Goal: Use online tool/utility: Utilize a website feature to perform a specific function

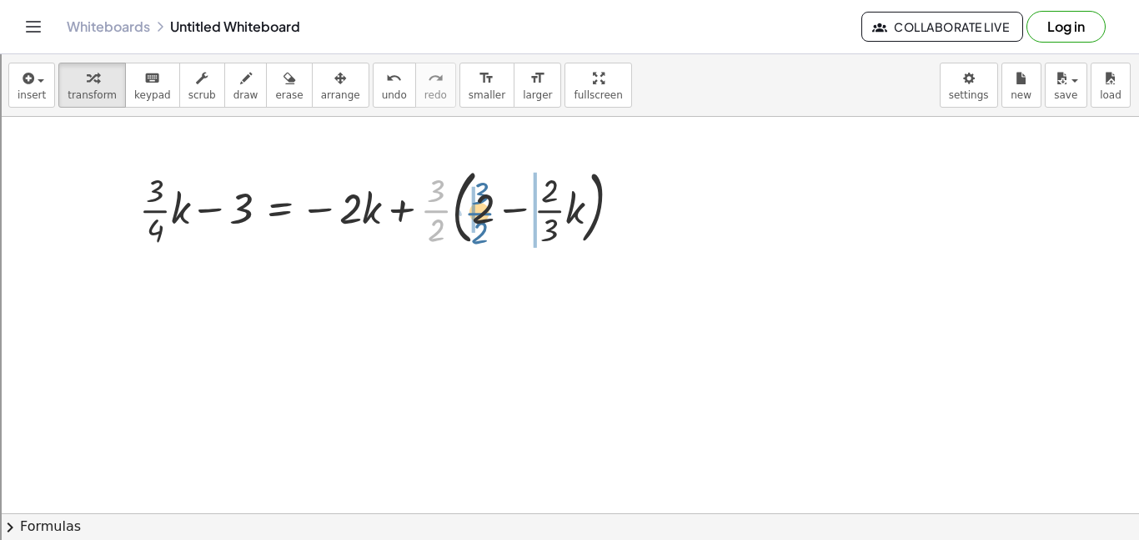
drag, startPoint x: 430, startPoint y: 210, endPoint x: 476, endPoint y: 213, distance: 45.9
click at [476, 213] on div at bounding box center [387, 206] width 512 height 90
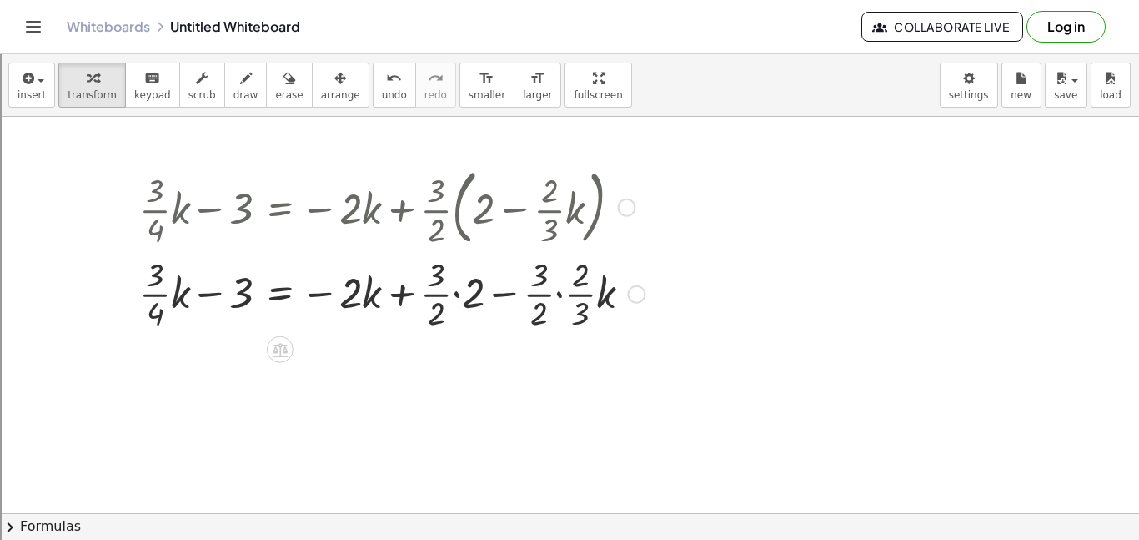
click at [458, 293] on div at bounding box center [392, 292] width 522 height 83
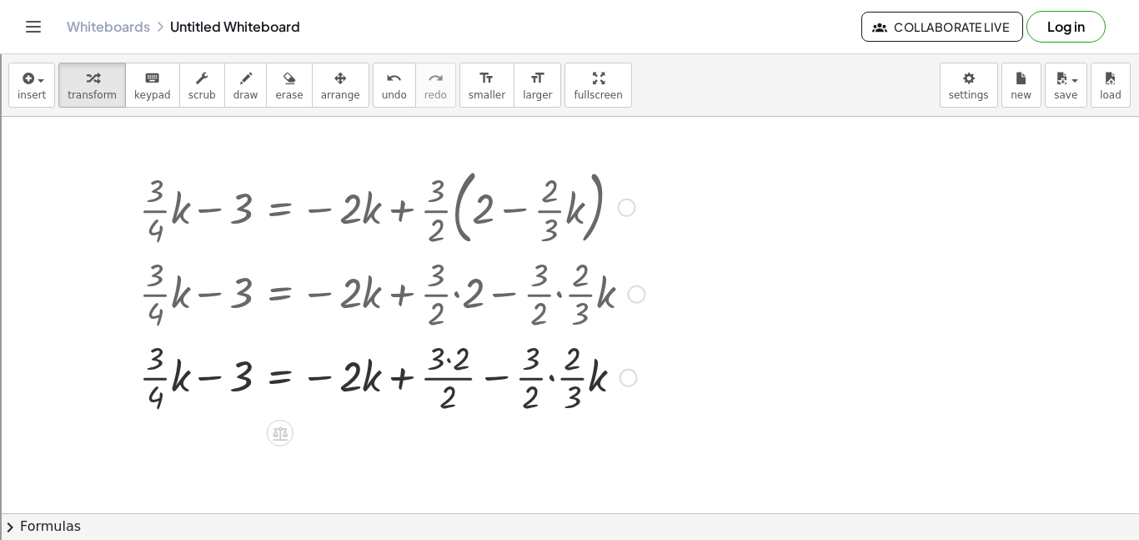
click at [448, 359] on div at bounding box center [392, 375] width 522 height 83
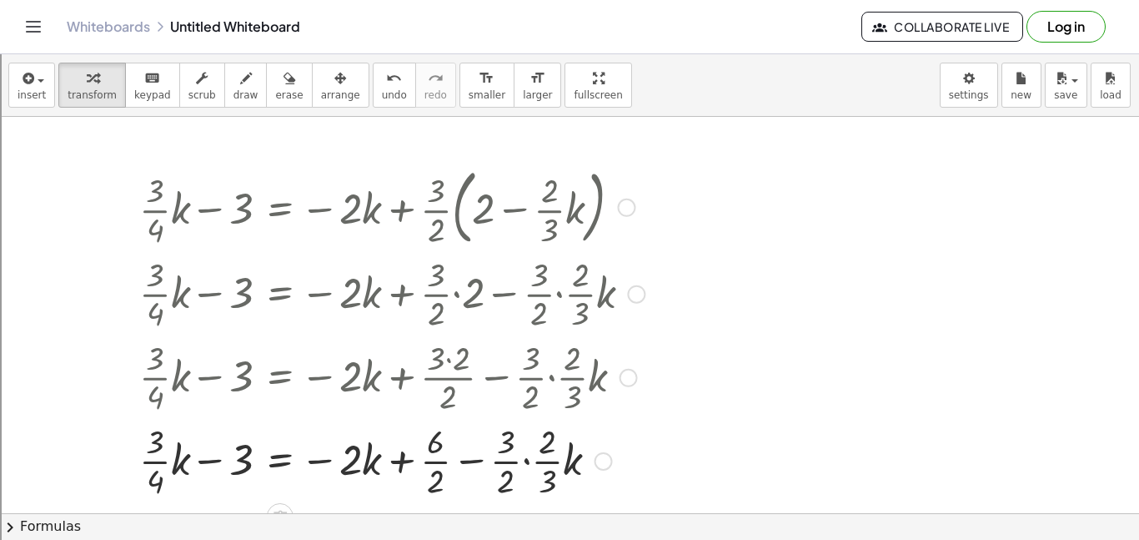
click at [431, 462] on div at bounding box center [392, 459] width 522 height 83
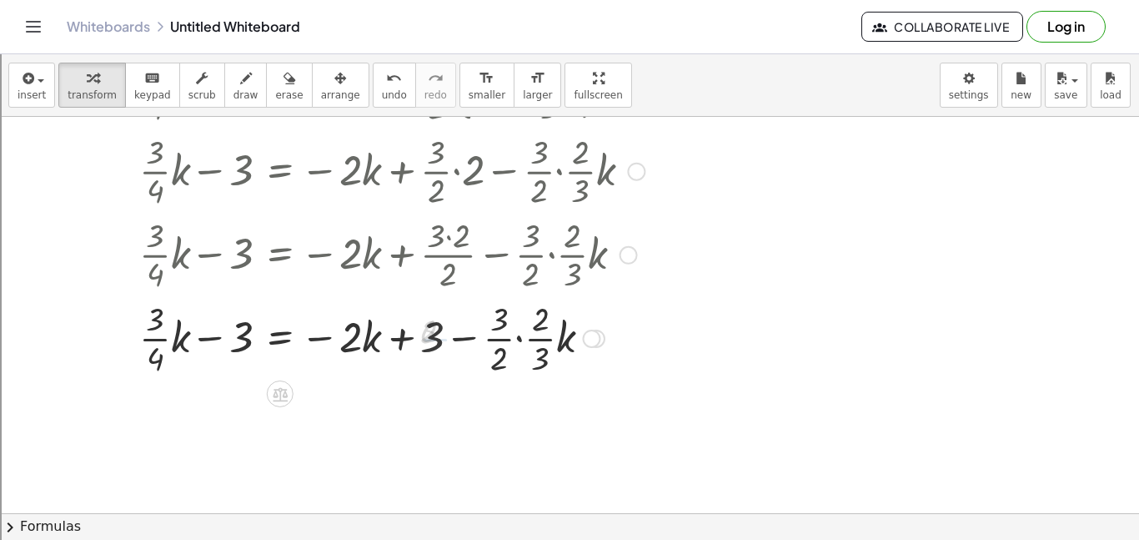
scroll to position [123, 0]
click at [519, 340] on div at bounding box center [392, 335] width 522 height 83
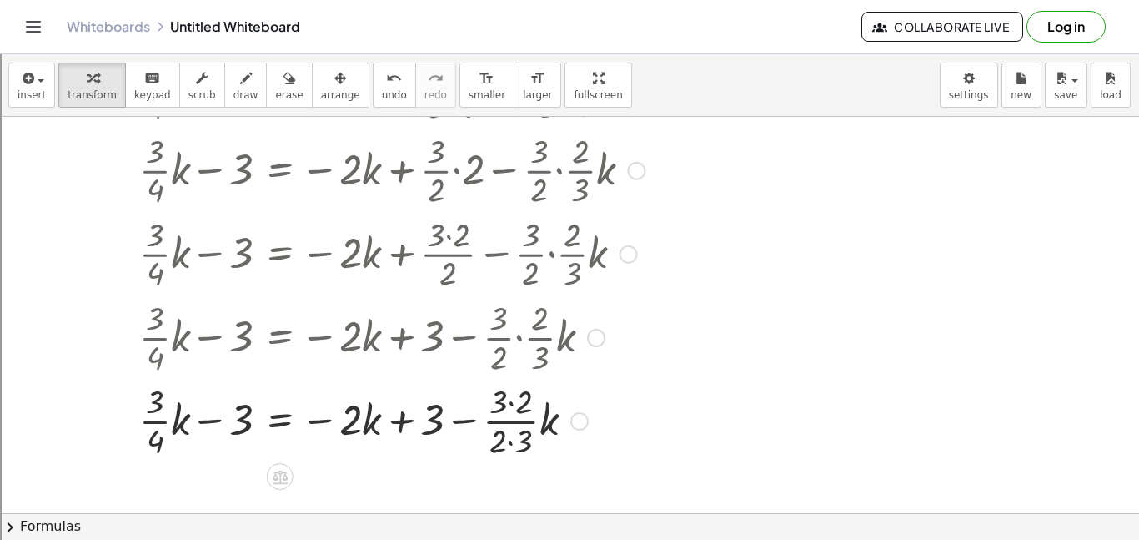
click at [510, 404] on div at bounding box center [392, 419] width 522 height 83
click at [510, 444] on div at bounding box center [392, 419] width 522 height 83
click at [491, 415] on div at bounding box center [392, 419] width 522 height 83
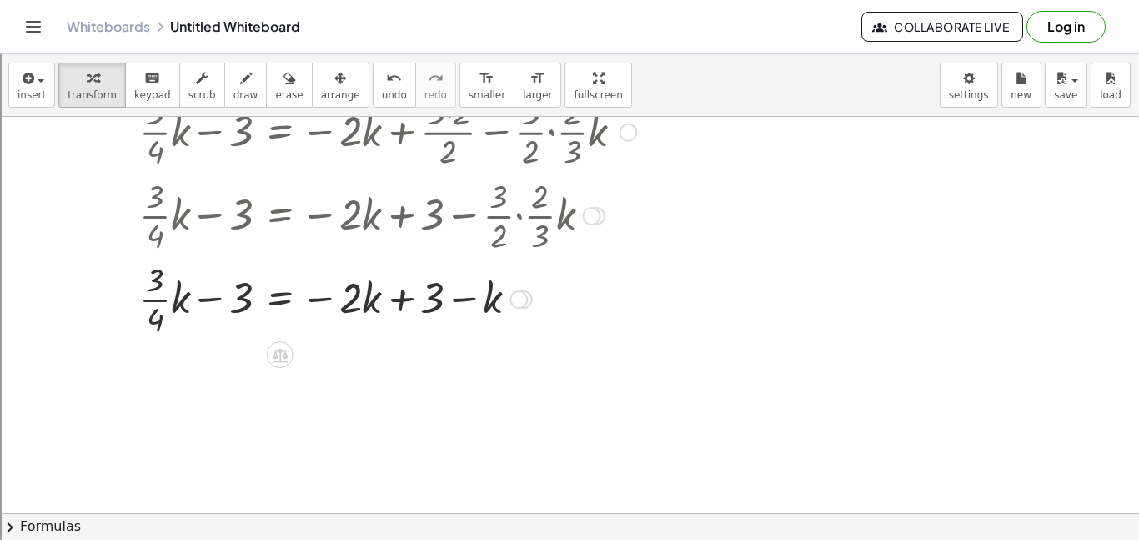
scroll to position [246, 0]
click at [168, 302] on div at bounding box center [392, 296] width 522 height 83
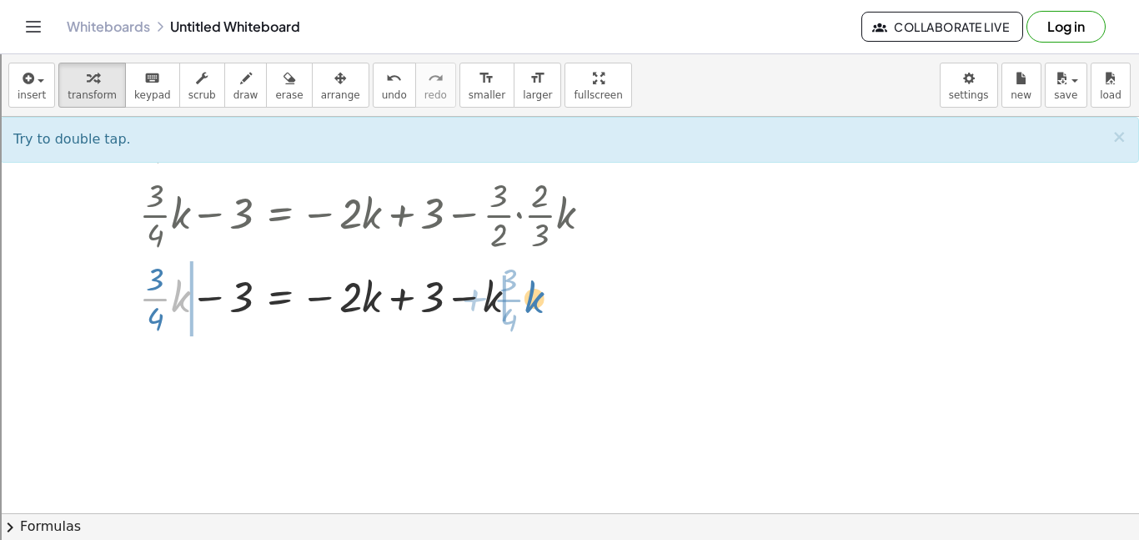
drag, startPoint x: 180, startPoint y: 302, endPoint x: 535, endPoint y: 303, distance: 354.4
click at [535, 303] on div at bounding box center [392, 296] width 522 height 83
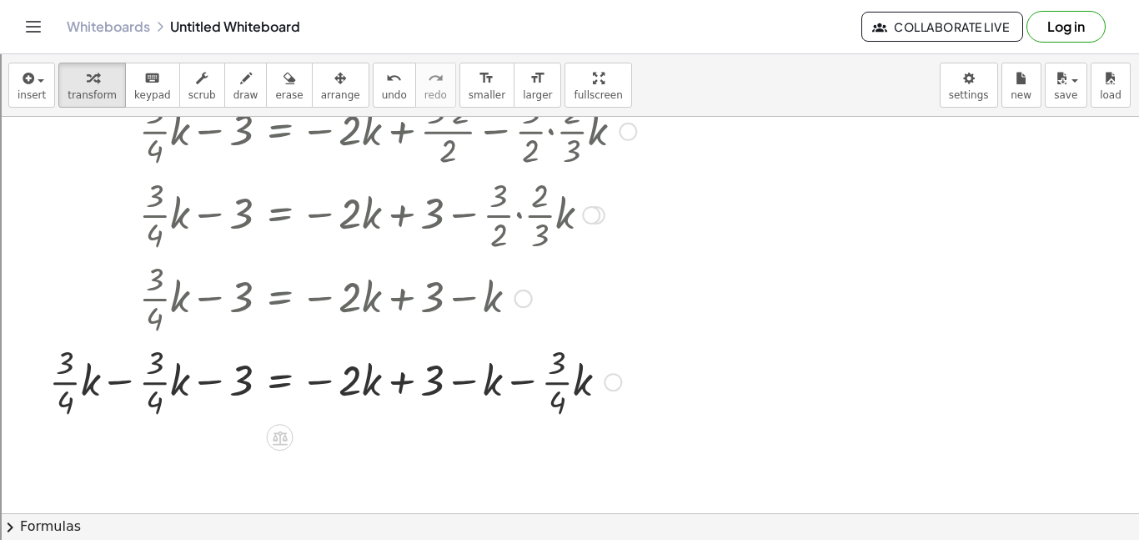
click at [514, 377] on div at bounding box center [347, 380] width 612 height 83
click at [518, 382] on div at bounding box center [347, 380] width 612 height 83
click at [555, 383] on div at bounding box center [347, 380] width 612 height 83
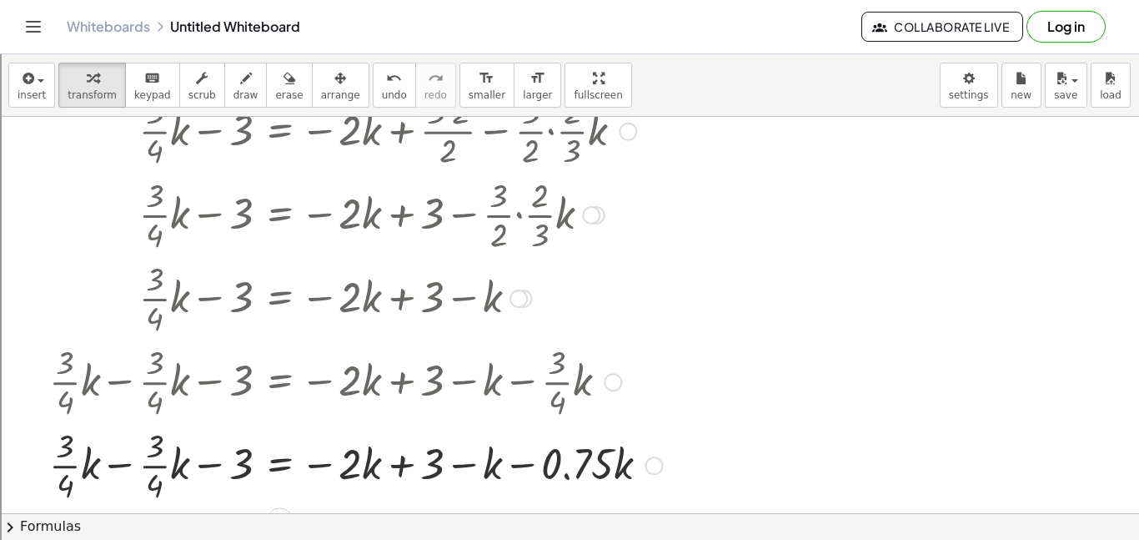
click at [519, 464] on div at bounding box center [356, 463] width 630 height 83
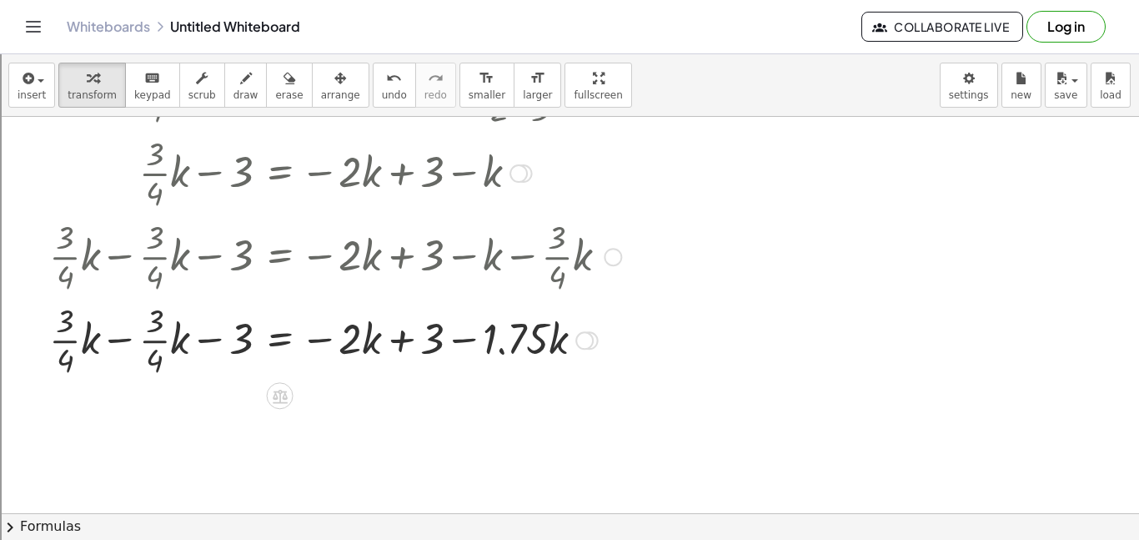
scroll to position [378, 0]
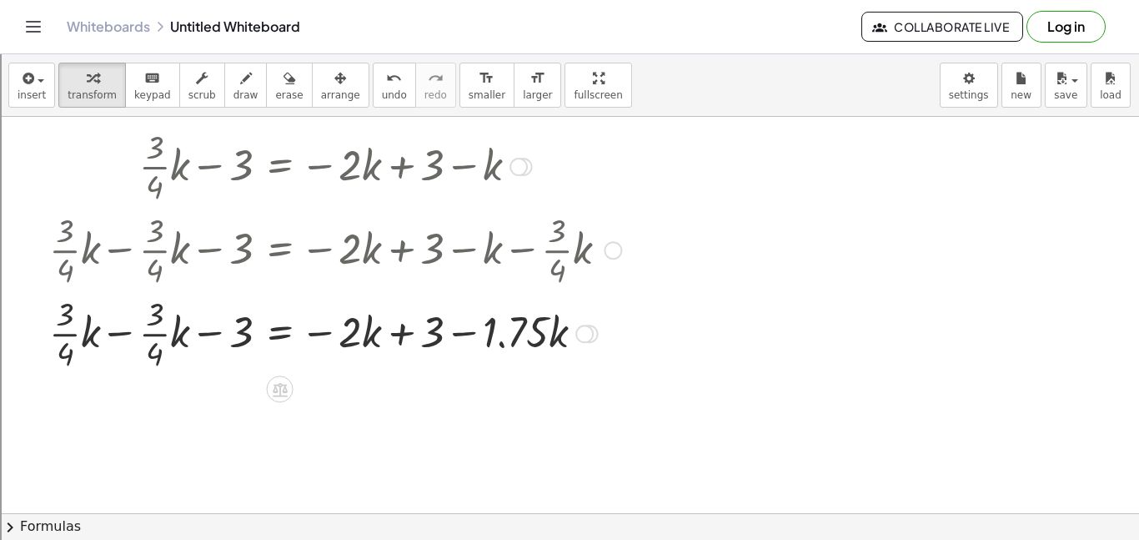
click at [111, 338] on div at bounding box center [347, 331] width 612 height 83
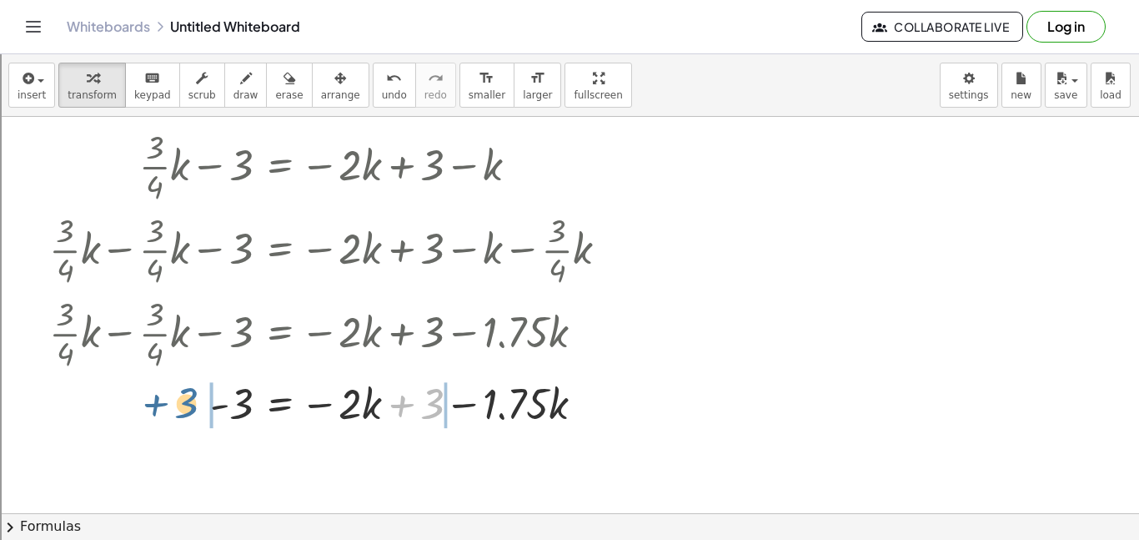
drag, startPoint x: 431, startPoint y: 406, endPoint x: 184, endPoint y: 406, distance: 246.8
click at [184, 406] on div at bounding box center [347, 402] width 612 height 57
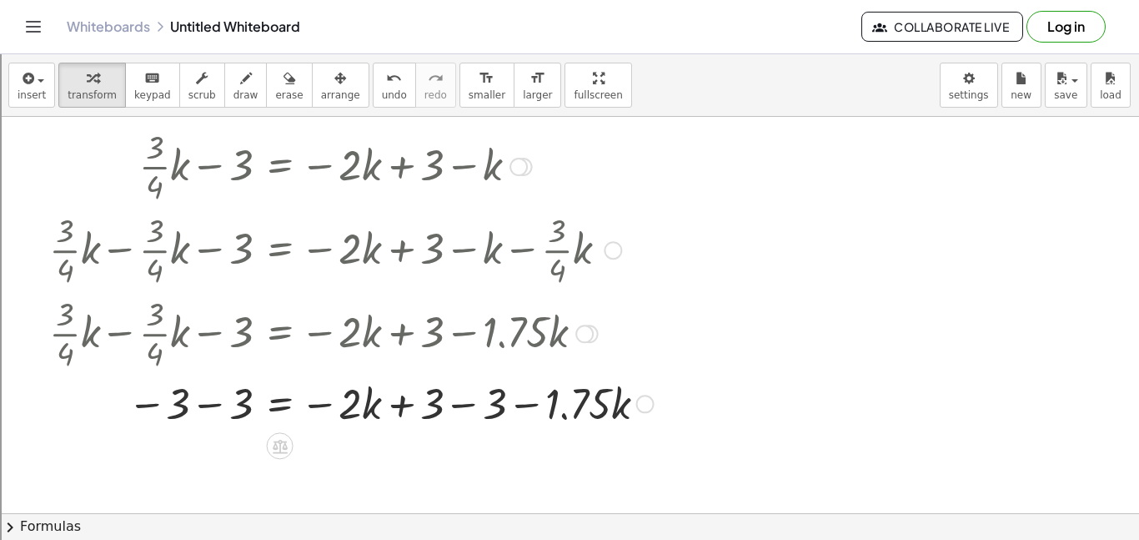
click at [211, 406] on div at bounding box center [351, 402] width 621 height 57
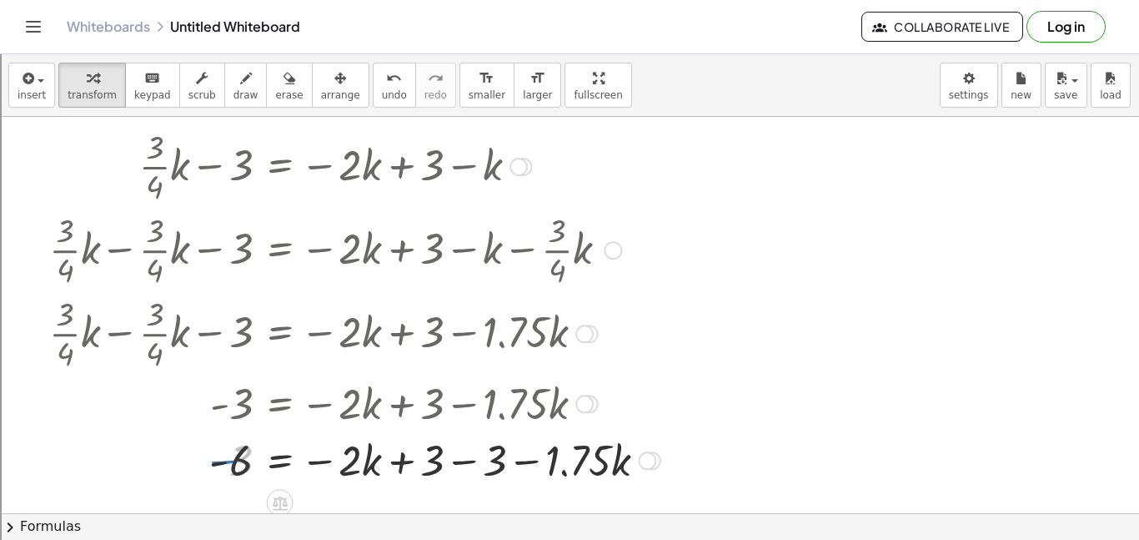
click at [459, 470] on div at bounding box center [355, 458] width 628 height 57
click at [402, 465] on div at bounding box center [347, 458] width 612 height 57
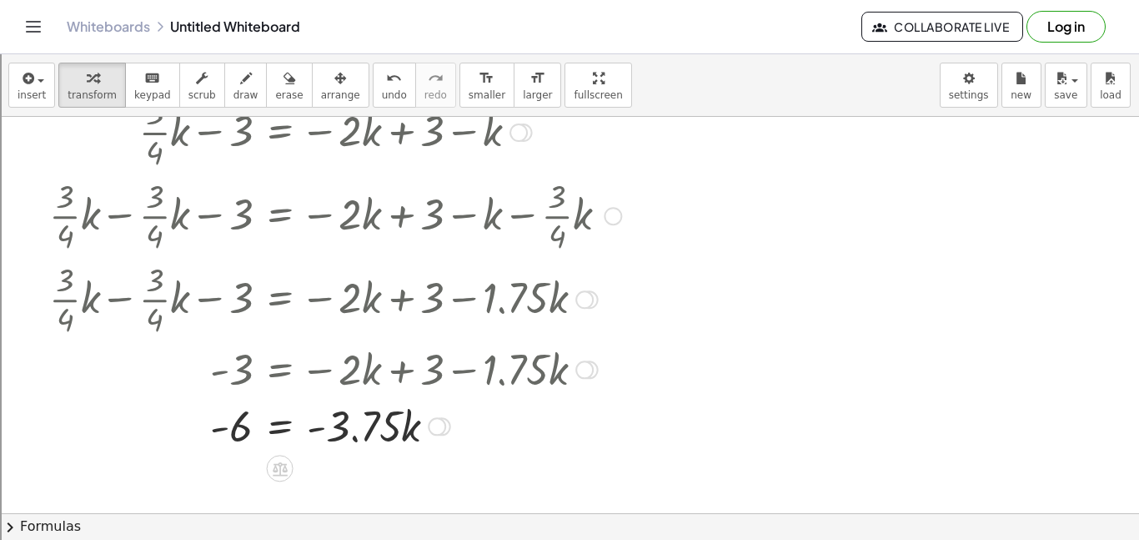
scroll to position [438, 0]
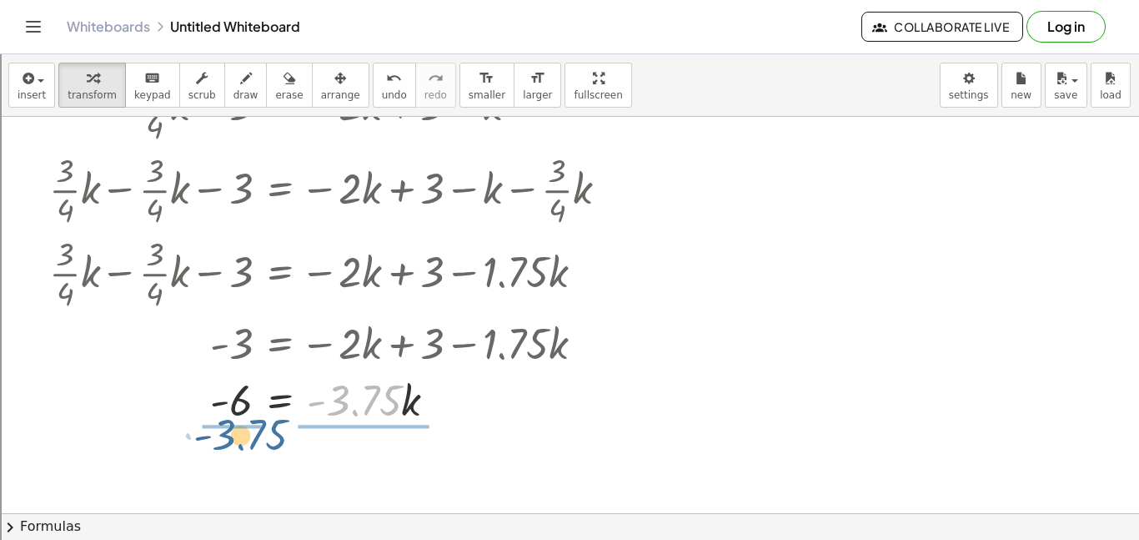
drag, startPoint x: 344, startPoint y: 404, endPoint x: 229, endPoint y: 437, distance: 119.0
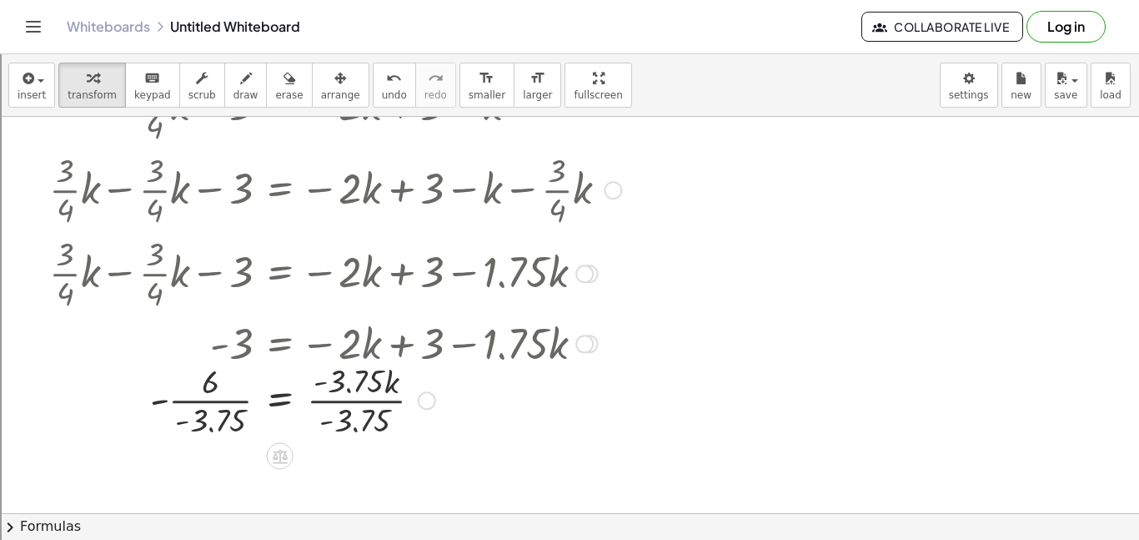
click at [207, 401] on div at bounding box center [347, 398] width 612 height 83
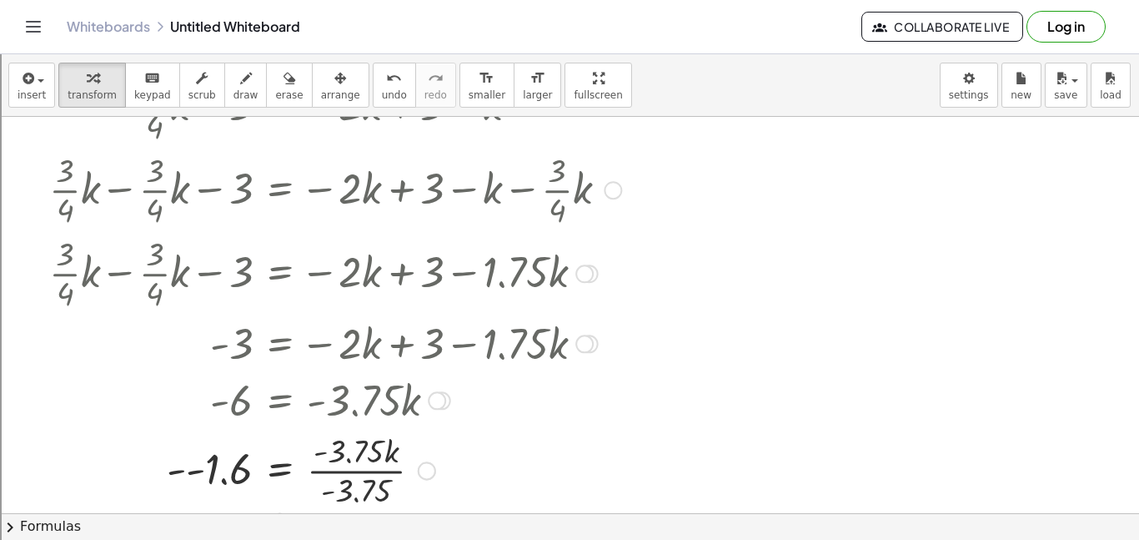
click at [336, 474] on div at bounding box center [347, 468] width 612 height 83
click at [197, 472] on div at bounding box center [347, 469] width 612 height 55
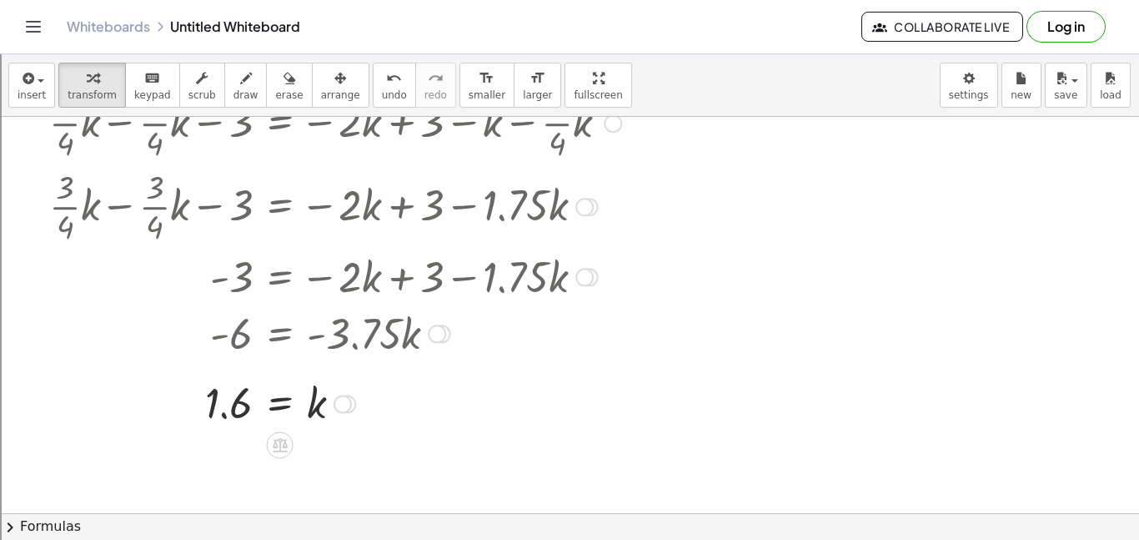
scroll to position [506, 0]
click at [30, 88] on icon "button" at bounding box center [26, 78] width 15 height 20
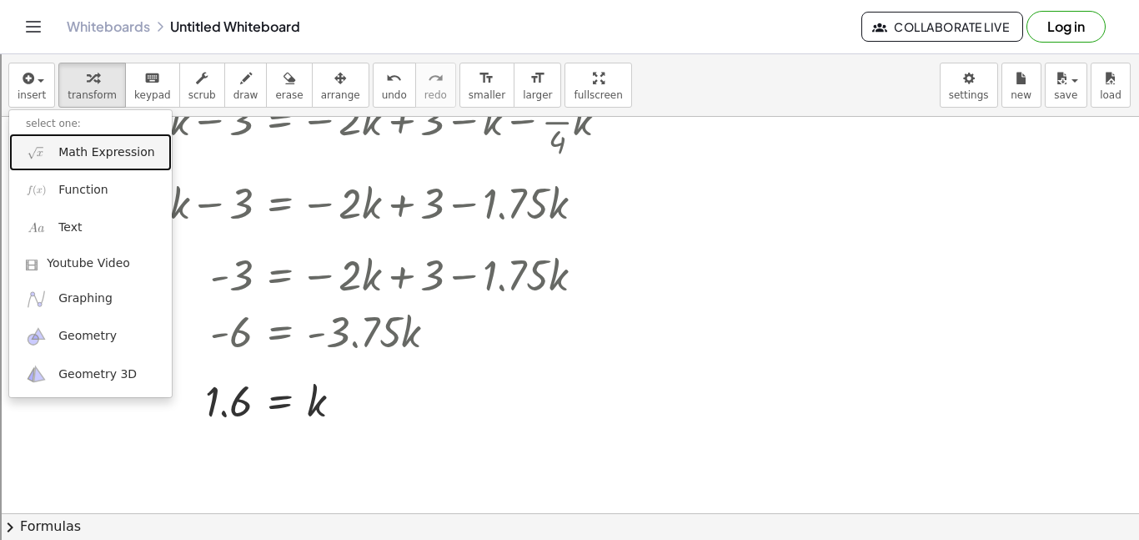
click at [122, 158] on span "Math Expression" at bounding box center [106, 152] width 96 height 17
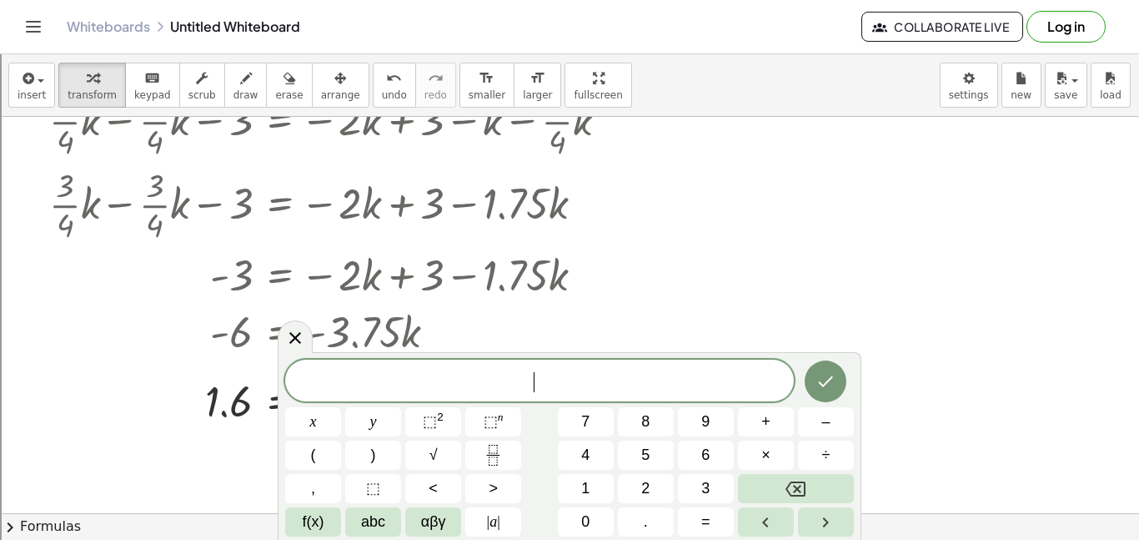
scroll to position [2, 0]
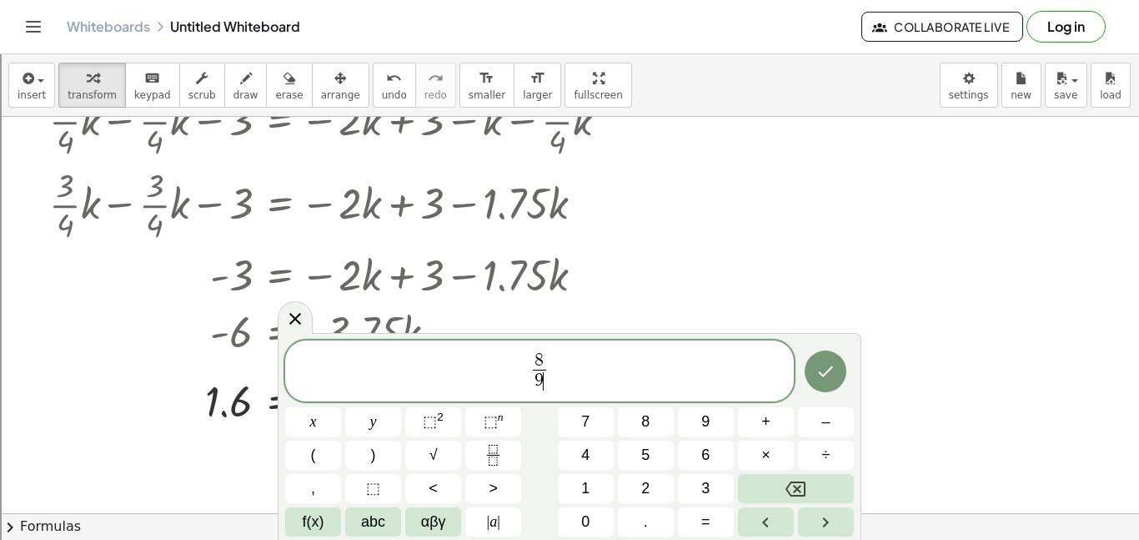
click at [565, 369] on span "8 9 ​ ​" at bounding box center [539, 372] width 509 height 44
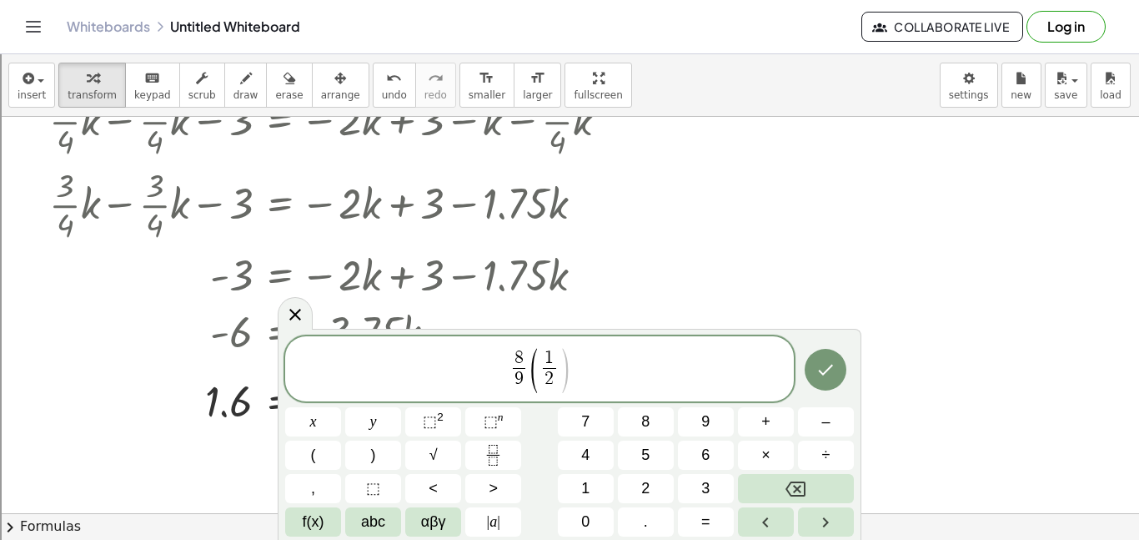
click at [558, 367] on span "( 1 2 ​ ​ )" at bounding box center [550, 370] width 42 height 44
click at [636, 371] on span "2 3 ​ ​" at bounding box center [630, 369] width 20 height 41
click at [638, 366] on span "2 3 ​ ​" at bounding box center [630, 369] width 20 height 41
click at [648, 369] on span "8 9 ​ ( 1 2 ​ v − 1 8 ) + 2 v = 2 3 ​ ​" at bounding box center [539, 370] width 509 height 48
click at [825, 369] on icon "Done" at bounding box center [826, 369] width 20 height 20
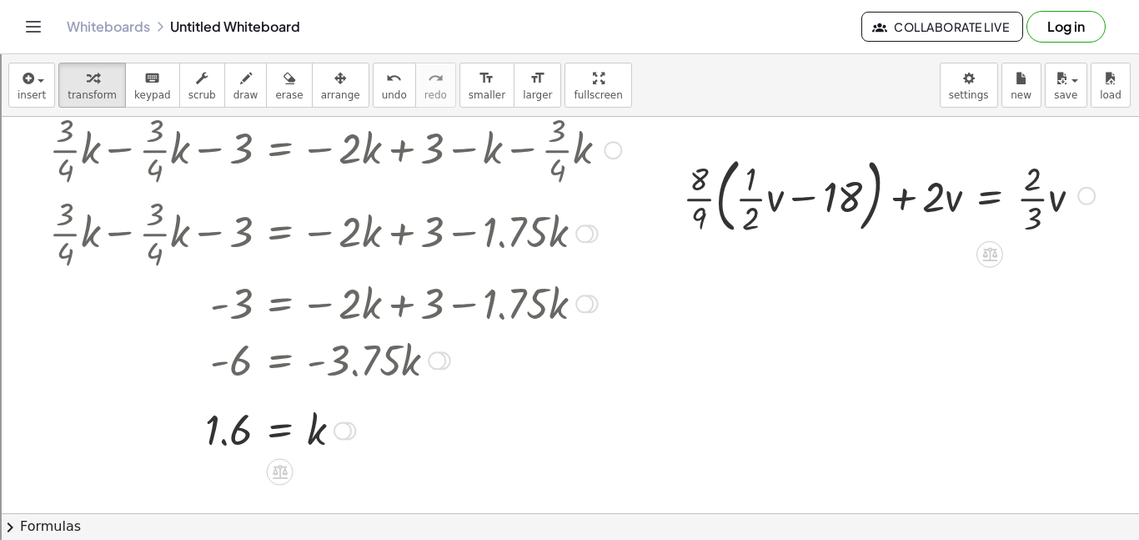
scroll to position [466, 0]
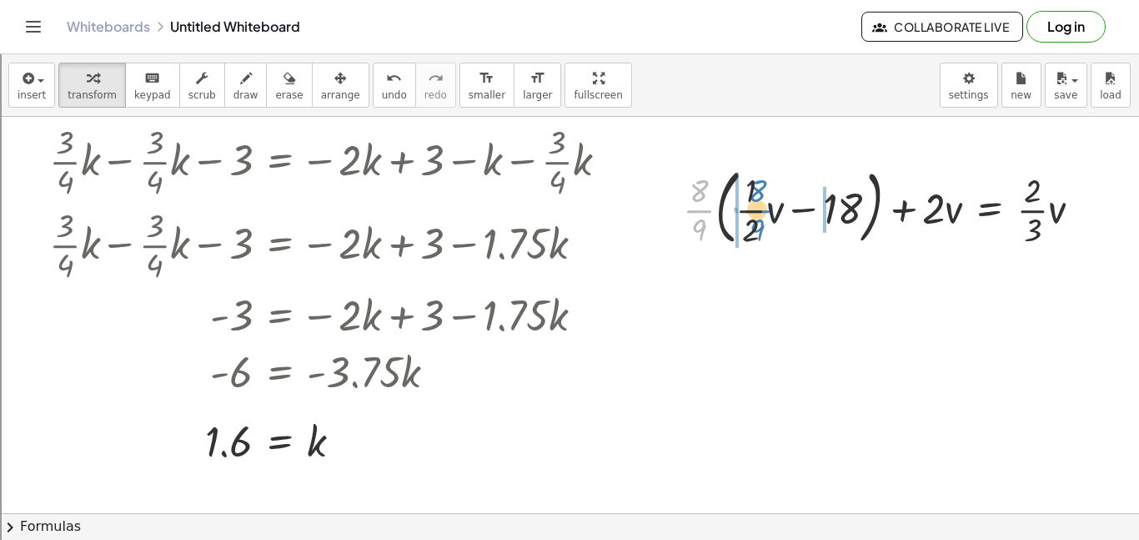
drag, startPoint x: 703, startPoint y: 212, endPoint x: 759, endPoint y: 212, distance: 55.9
click at [759, 212] on div at bounding box center [889, 206] width 429 height 90
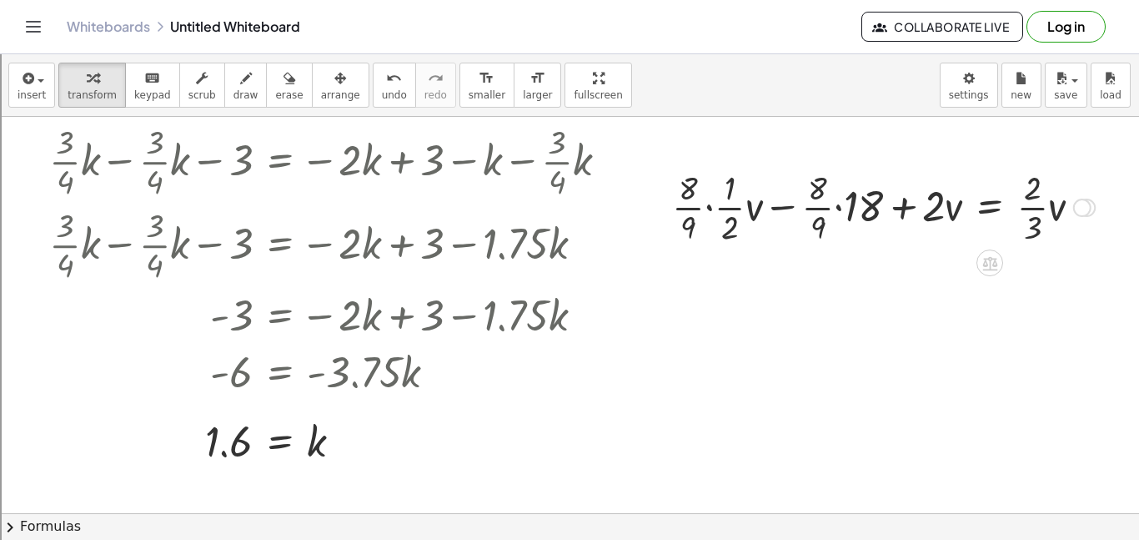
click at [708, 206] on div at bounding box center [883, 205] width 439 height 83
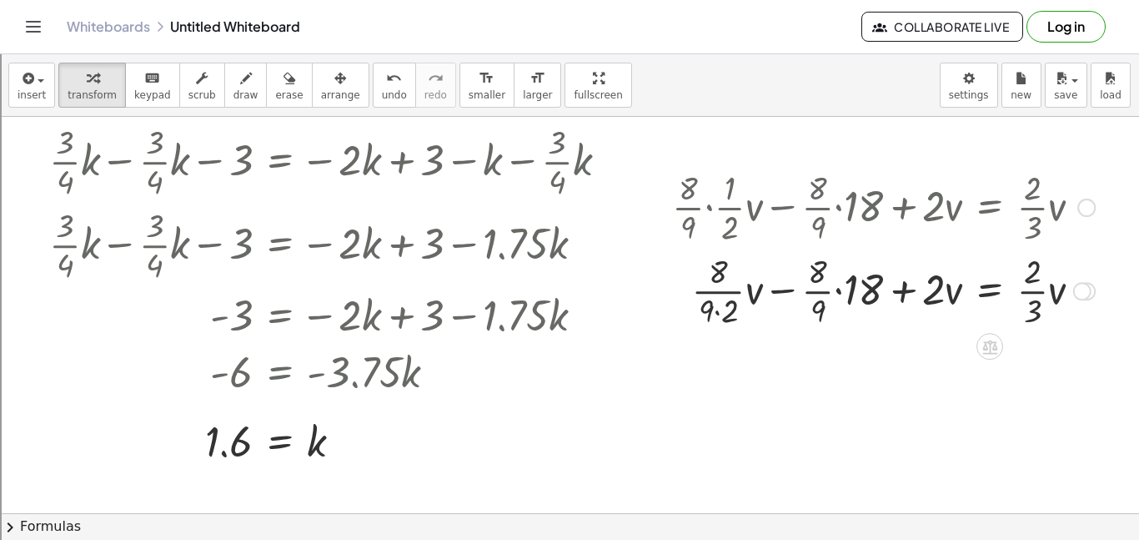
click at [836, 289] on div at bounding box center [883, 289] width 439 height 83
click at [843, 275] on div at bounding box center [883, 289] width 439 height 83
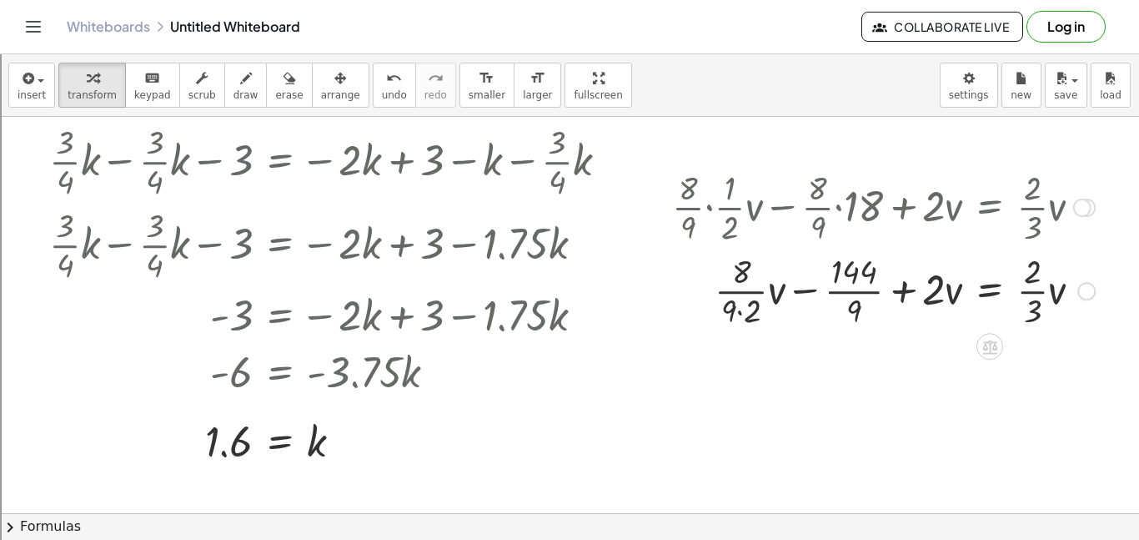
click at [847, 295] on div at bounding box center [883, 289] width 439 height 83
click at [762, 314] on div at bounding box center [883, 289] width 439 height 83
click at [760, 295] on div at bounding box center [883, 289] width 439 height 83
click at [773, 293] on div at bounding box center [883, 289] width 439 height 83
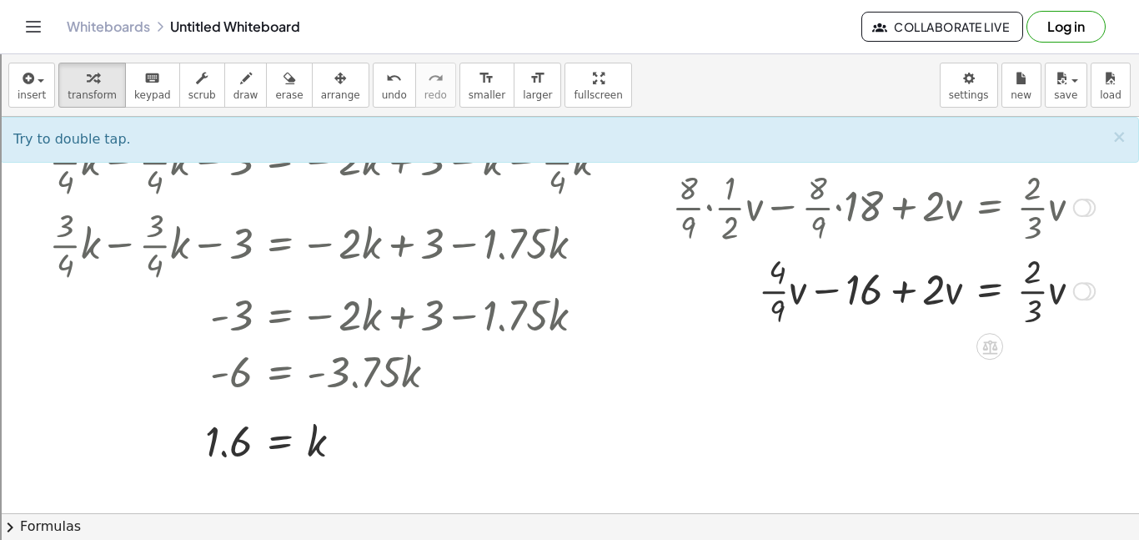
click at [773, 291] on div at bounding box center [883, 289] width 439 height 83
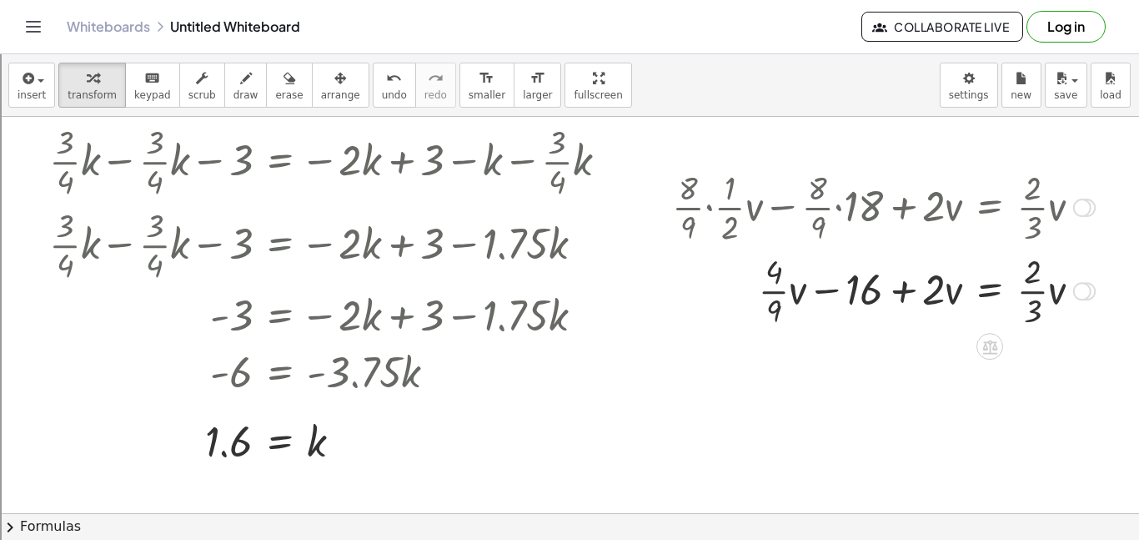
click at [773, 291] on div at bounding box center [883, 289] width 439 height 83
click at [382, 89] on span "undo" at bounding box center [394, 95] width 25 height 12
click at [1025, 294] on div at bounding box center [883, 289] width 439 height 83
click at [781, 289] on div at bounding box center [928, 289] width 529 height 83
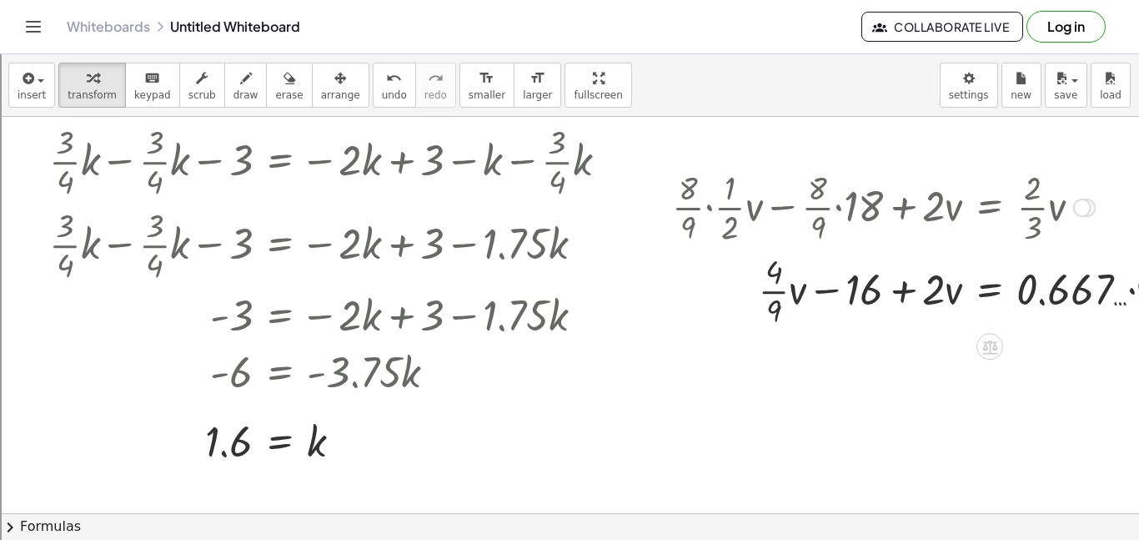
click at [781, 289] on div at bounding box center [928, 289] width 529 height 83
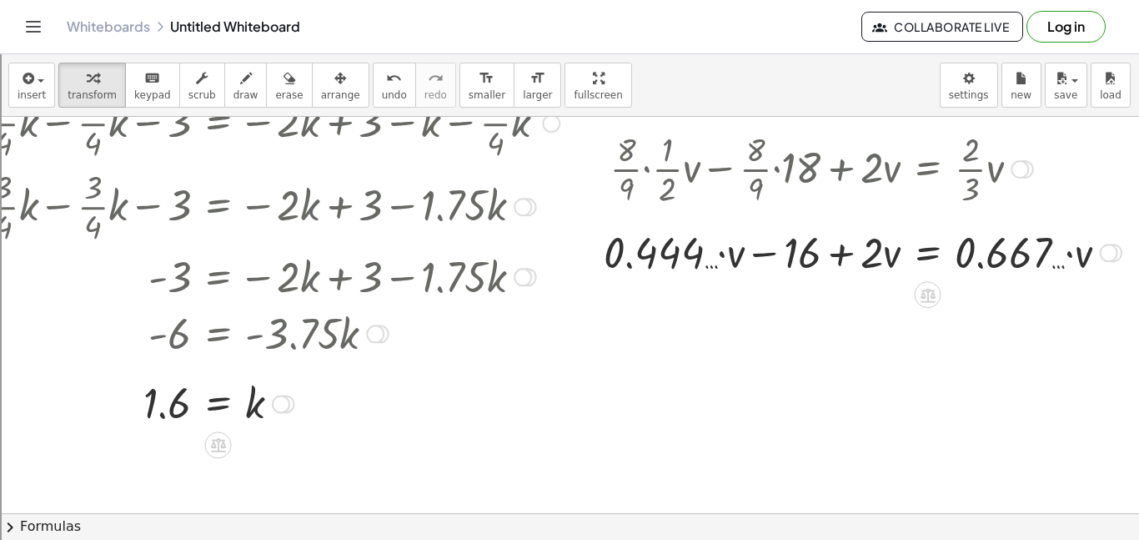
scroll to position [506, 62]
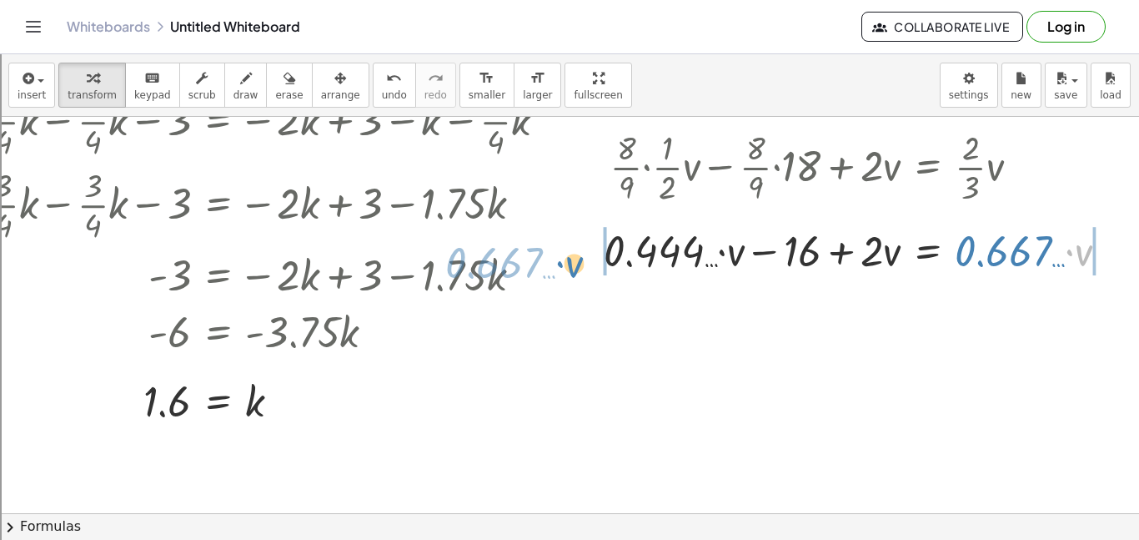
drag, startPoint x: 1083, startPoint y: 255, endPoint x: 573, endPoint y: 266, distance: 510.4
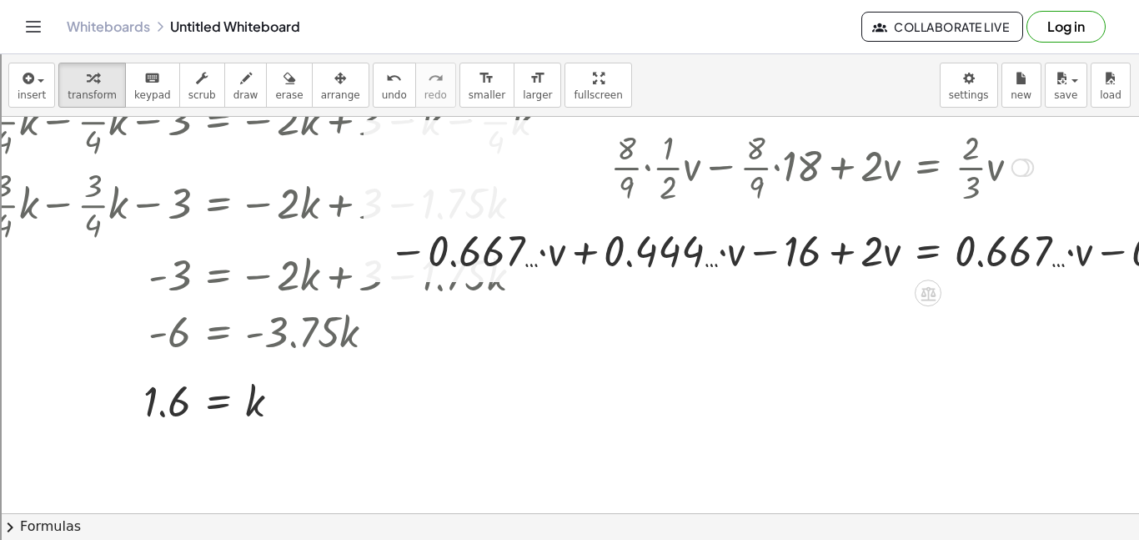
click at [587, 253] on div at bounding box center [840, 249] width 920 height 57
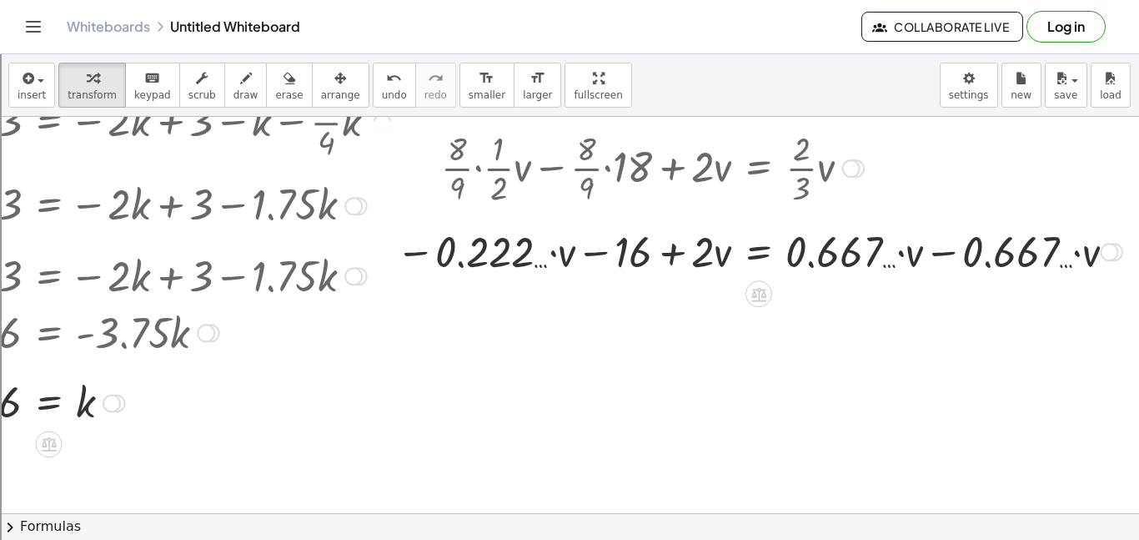
scroll to position [503, 231]
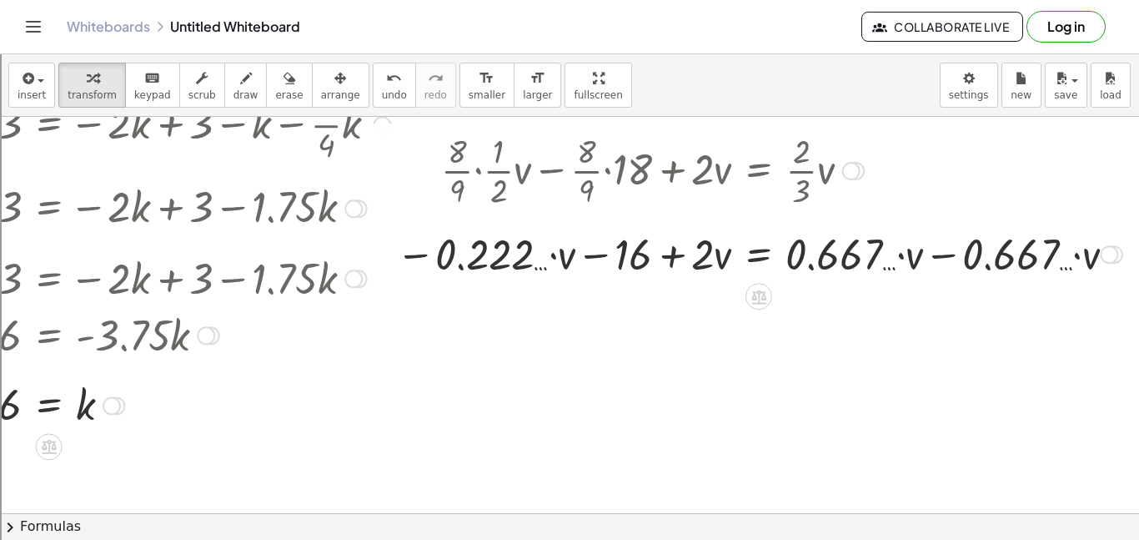
click at [936, 256] on div at bounding box center [759, 252] width 743 height 57
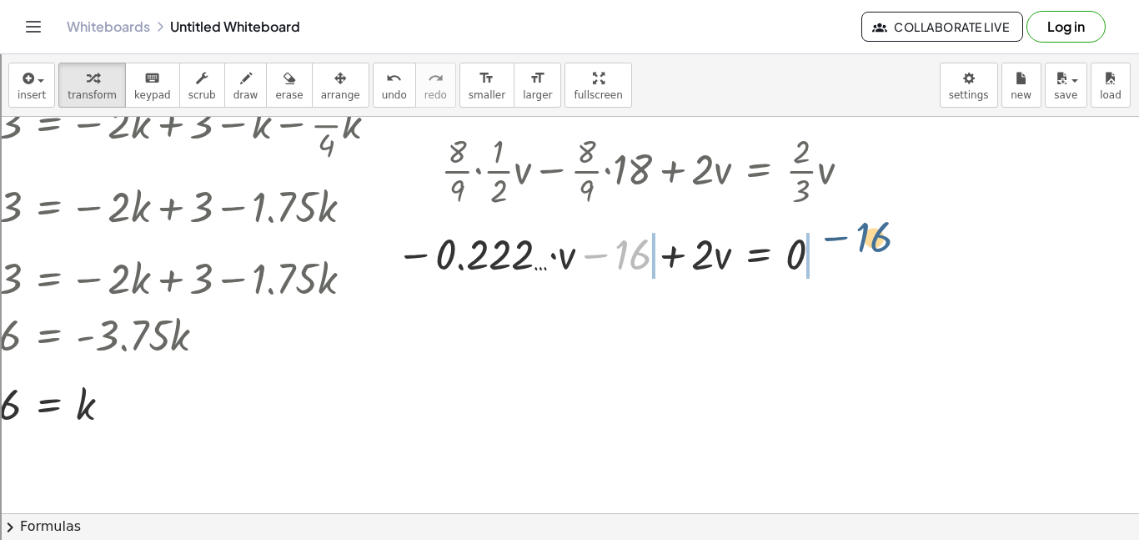
drag, startPoint x: 634, startPoint y: 254, endPoint x: 877, endPoint y: 242, distance: 243.8
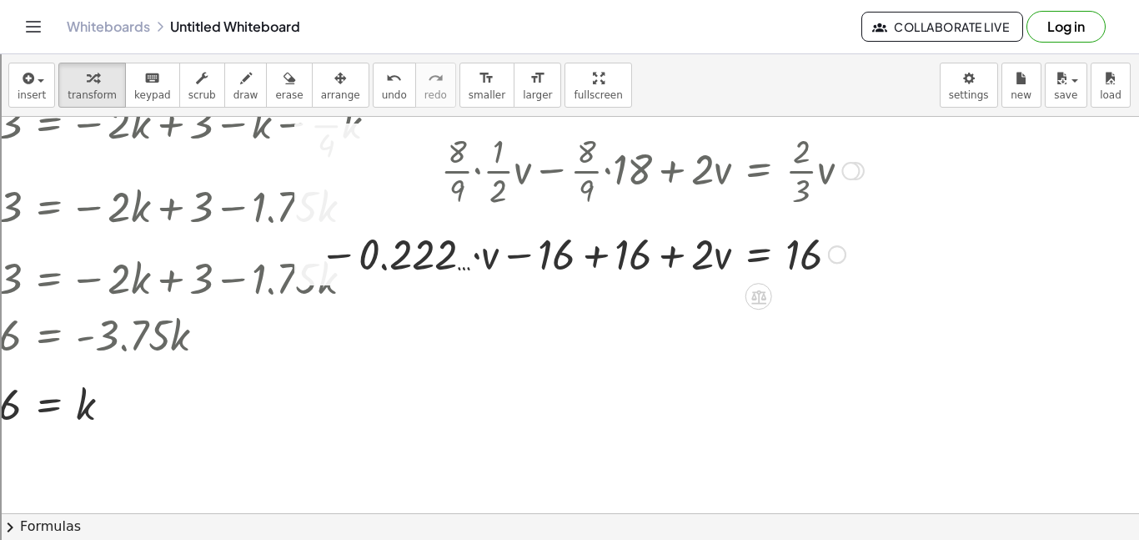
click at [595, 267] on div at bounding box center [591, 252] width 561 height 57
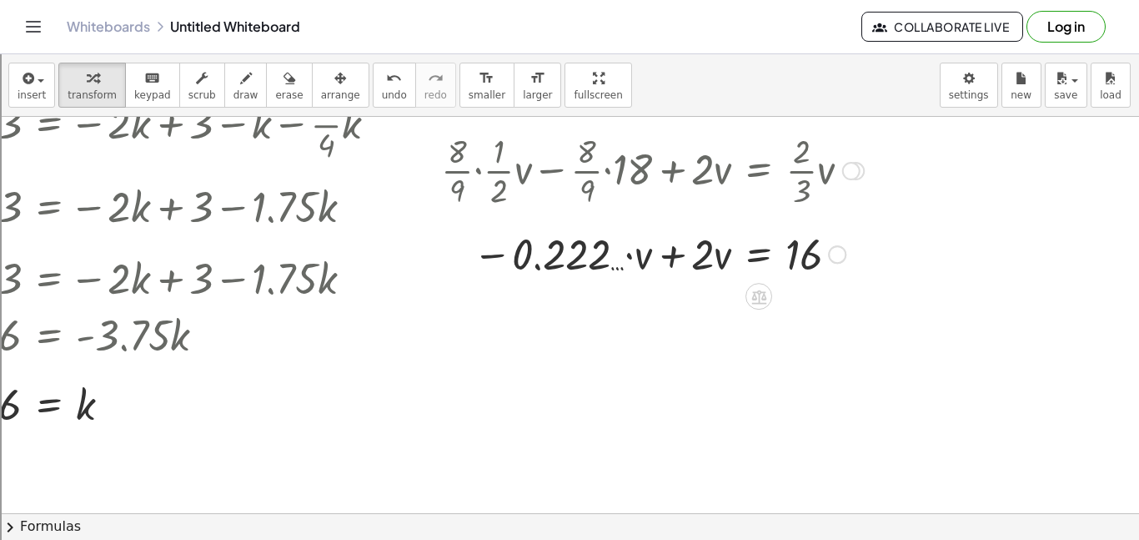
click at [665, 262] on div at bounding box center [652, 252] width 439 height 57
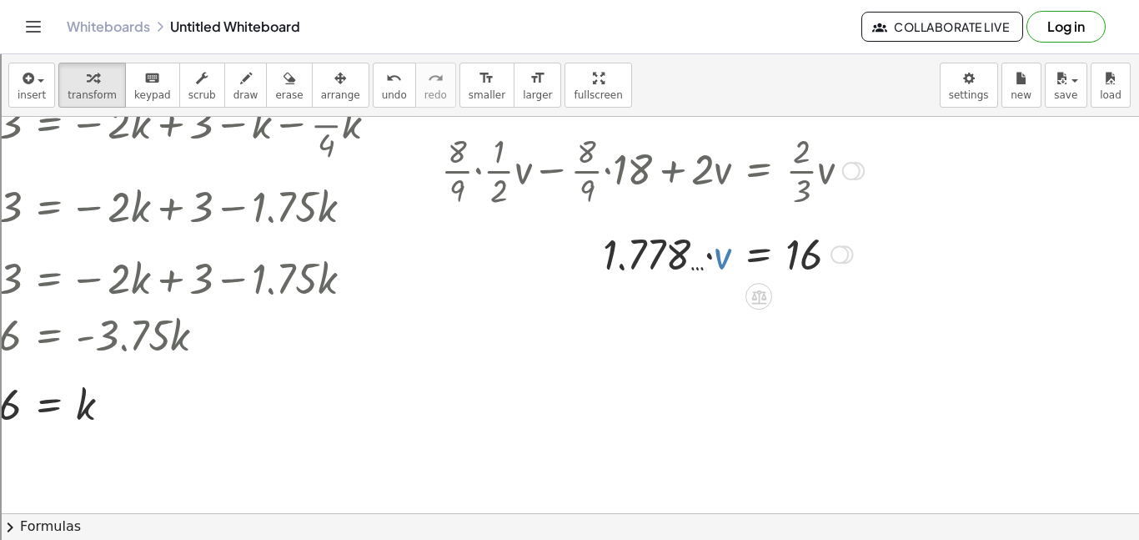
click at [720, 260] on div at bounding box center [652, 252] width 439 height 57
click at [693, 271] on div at bounding box center [652, 252] width 439 height 57
click at [706, 257] on div at bounding box center [652, 252] width 439 height 57
click at [709, 255] on div at bounding box center [652, 252] width 439 height 57
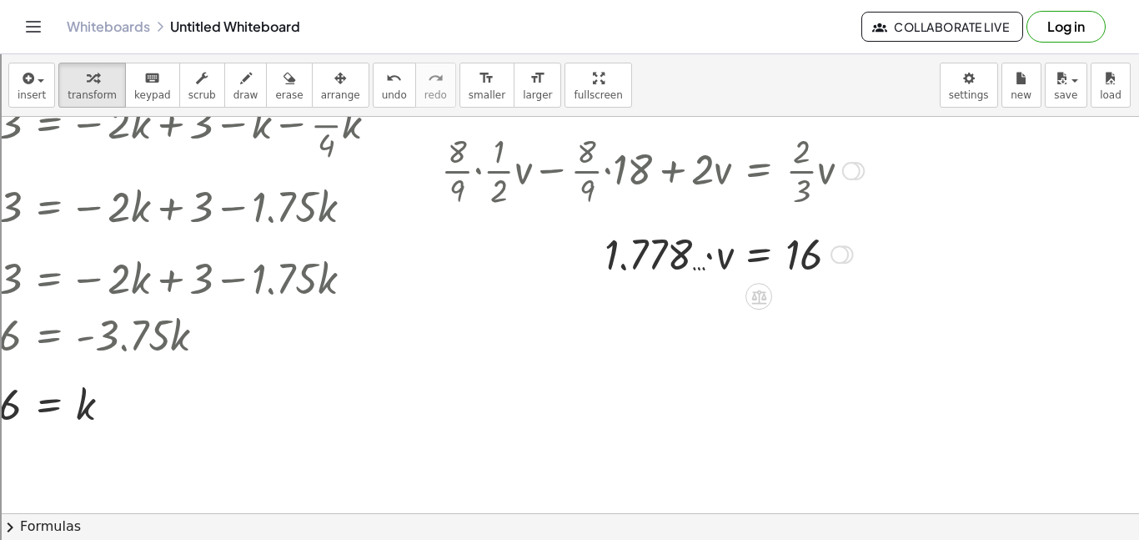
click at [709, 255] on div at bounding box center [652, 252] width 439 height 57
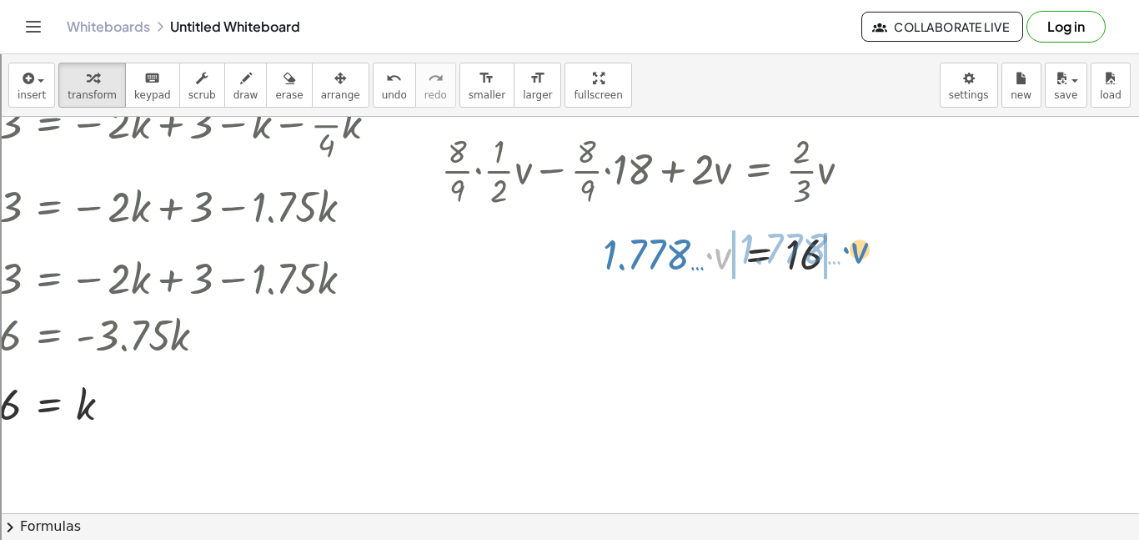
drag, startPoint x: 720, startPoint y: 258, endPoint x: 856, endPoint y: 253, distance: 136.9
click at [856, 253] on div at bounding box center [652, 252] width 439 height 57
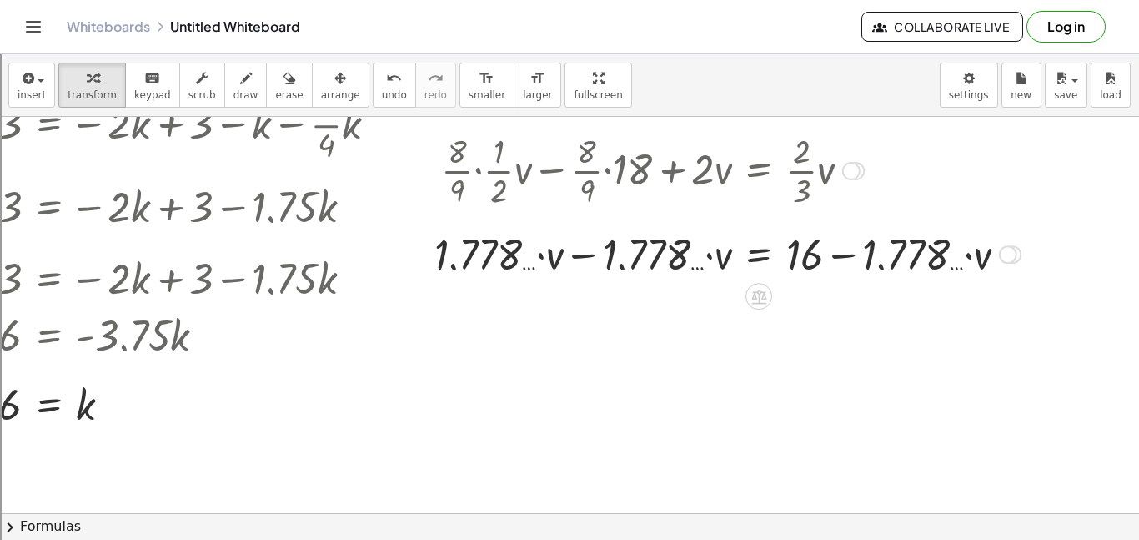
click at [579, 256] on div at bounding box center [727, 252] width 603 height 57
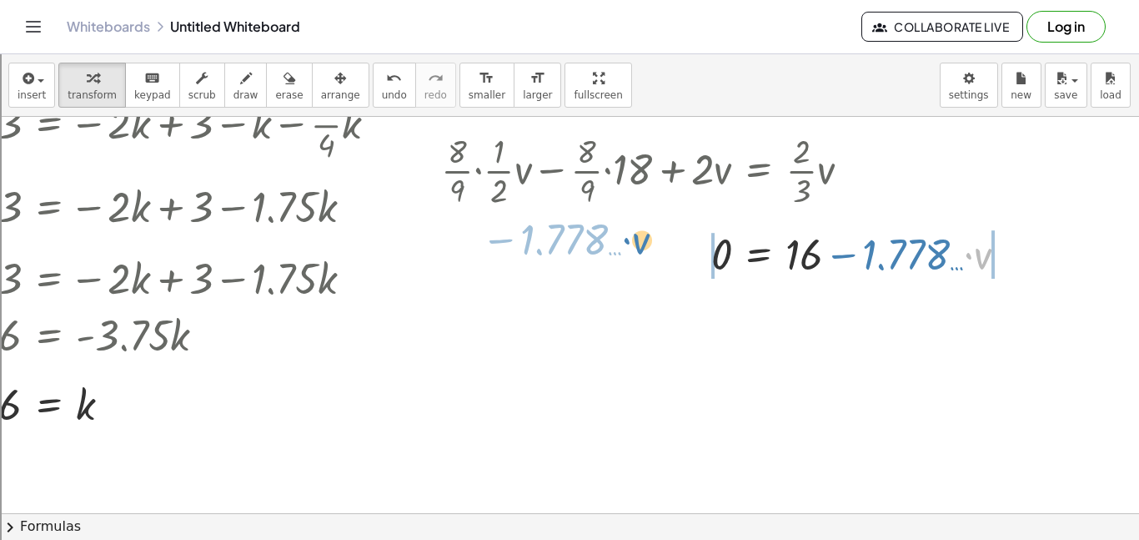
drag, startPoint x: 980, startPoint y: 258, endPoint x: 635, endPoint y: 242, distance: 344.8
click at [635, 242] on div at bounding box center [731, 252] width 596 height 57
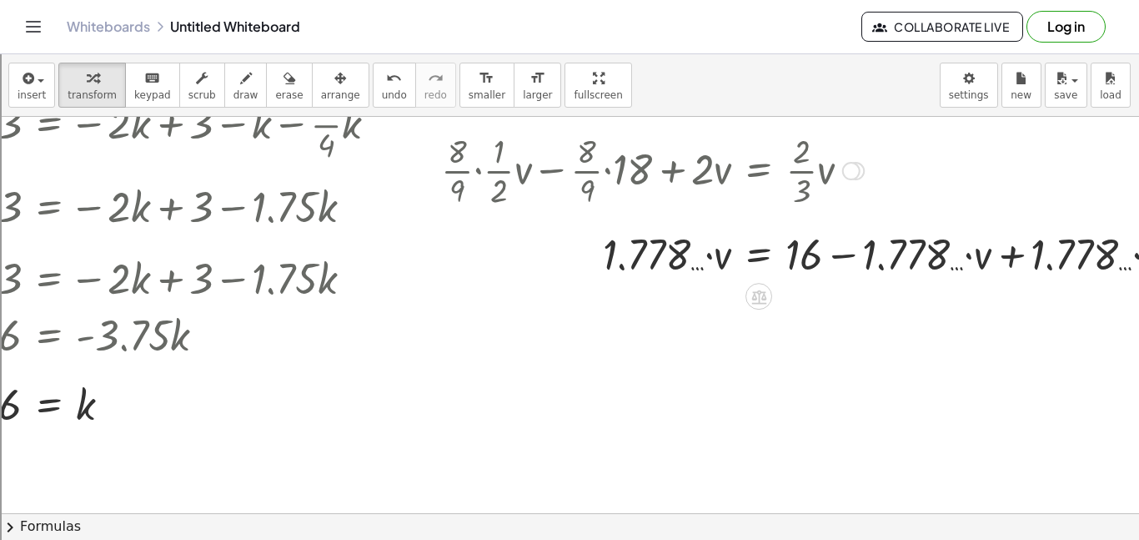
click at [1018, 265] on div at bounding box center [815, 252] width 765 height 57
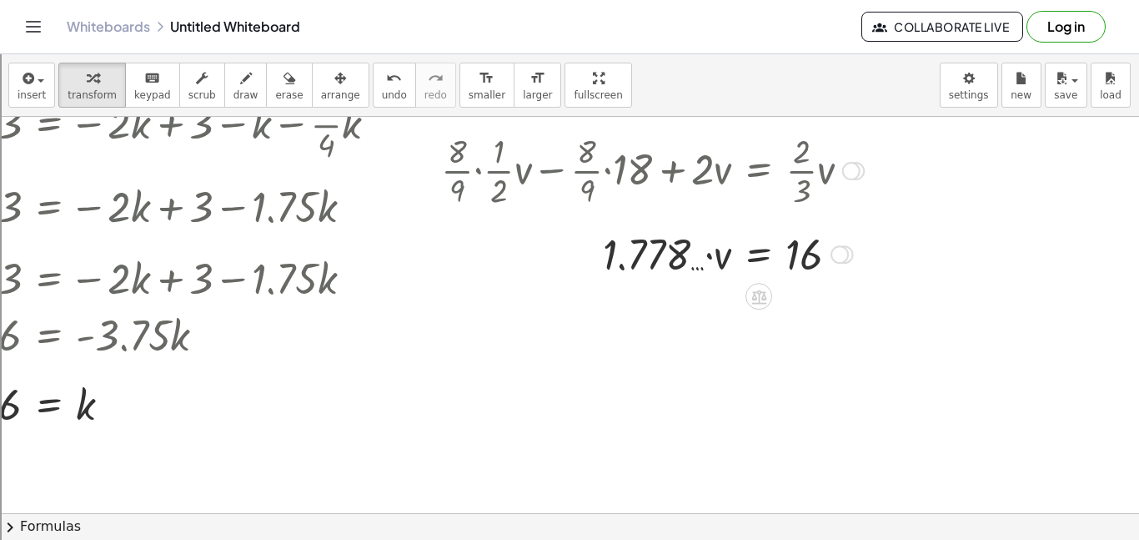
click at [703, 271] on div at bounding box center [652, 252] width 439 height 57
click at [661, 260] on div at bounding box center [652, 252] width 439 height 57
click at [334, 87] on icon "button" at bounding box center [340, 78] width 12 height 20
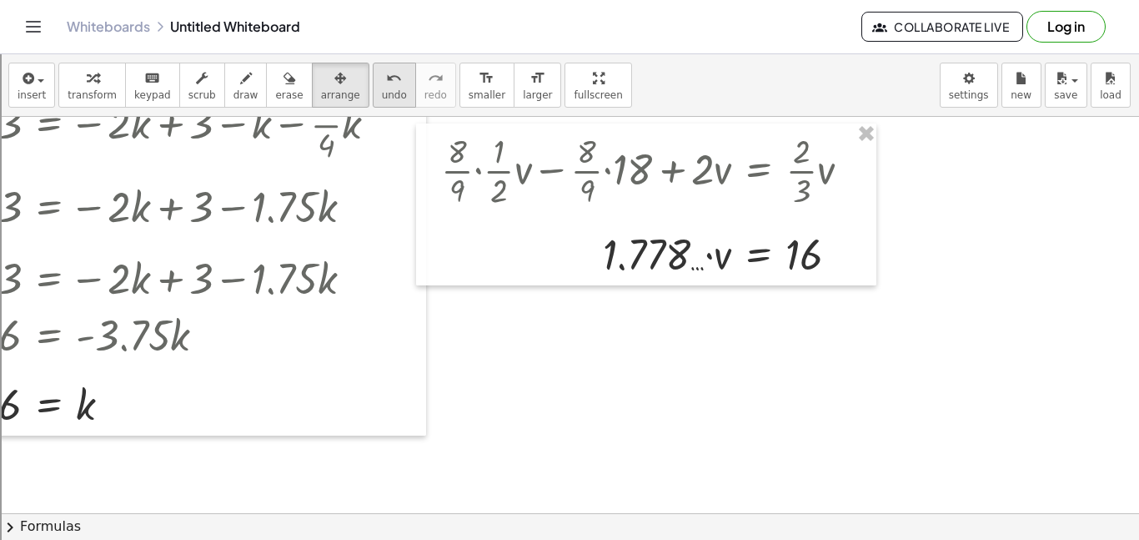
click at [386, 83] on icon "undo" at bounding box center [394, 78] width 16 height 20
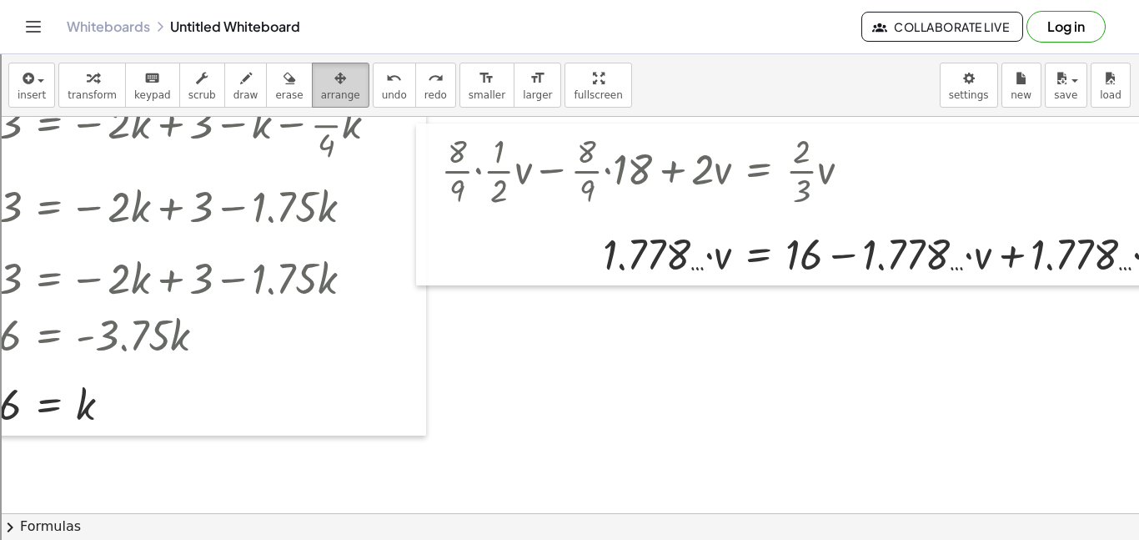
click at [334, 77] on icon "button" at bounding box center [340, 78] width 12 height 20
click at [312, 93] on button "arrange" at bounding box center [341, 85] width 58 height 45
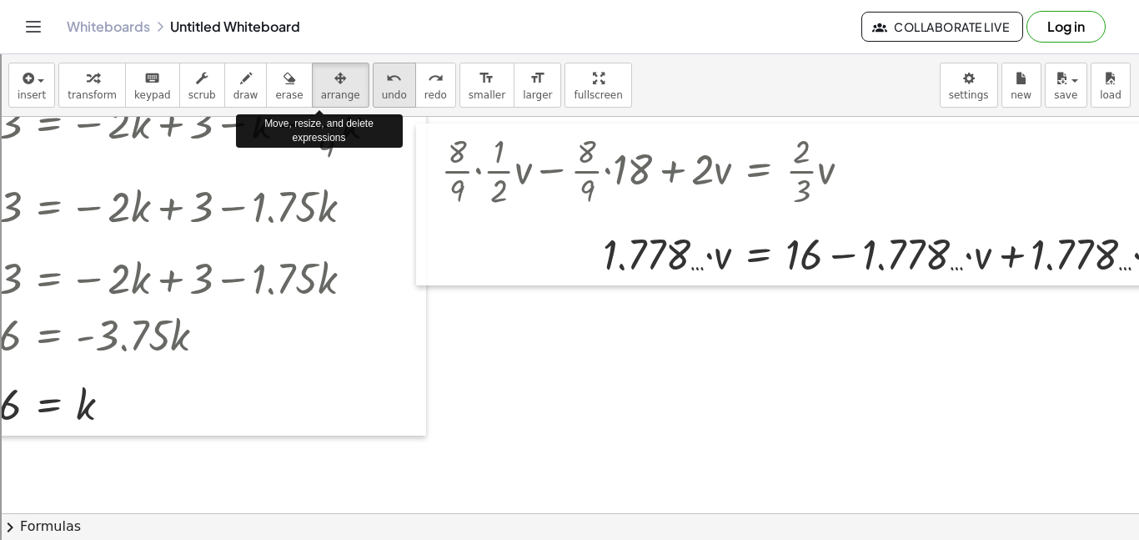
click at [382, 89] on span "undo" at bounding box center [394, 95] width 25 height 12
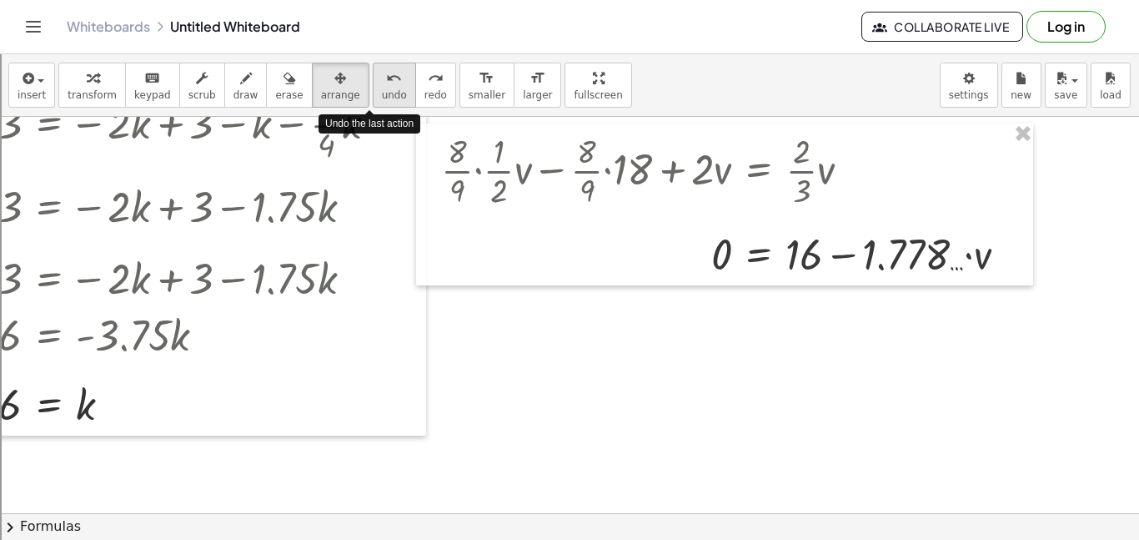
click at [382, 89] on span "undo" at bounding box center [394, 95] width 25 height 12
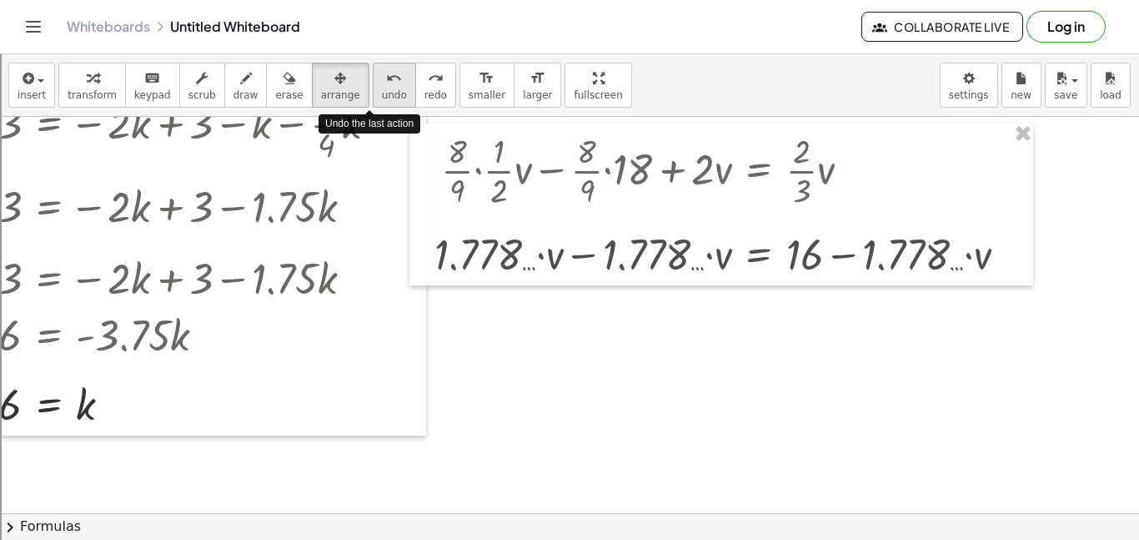
click at [382, 89] on span "undo" at bounding box center [394, 95] width 25 height 12
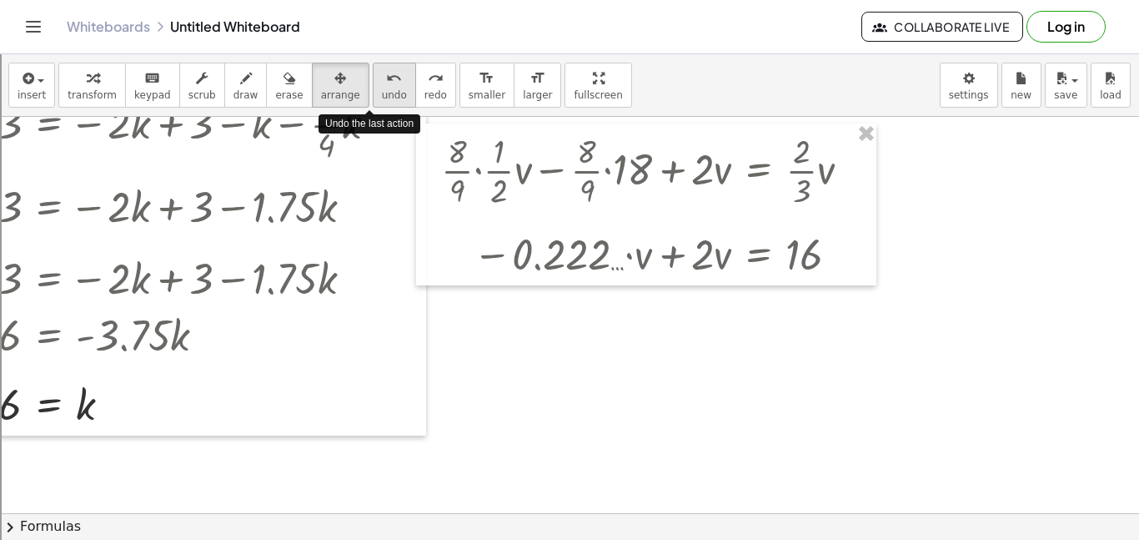
click at [382, 89] on span "undo" at bounding box center [394, 95] width 25 height 12
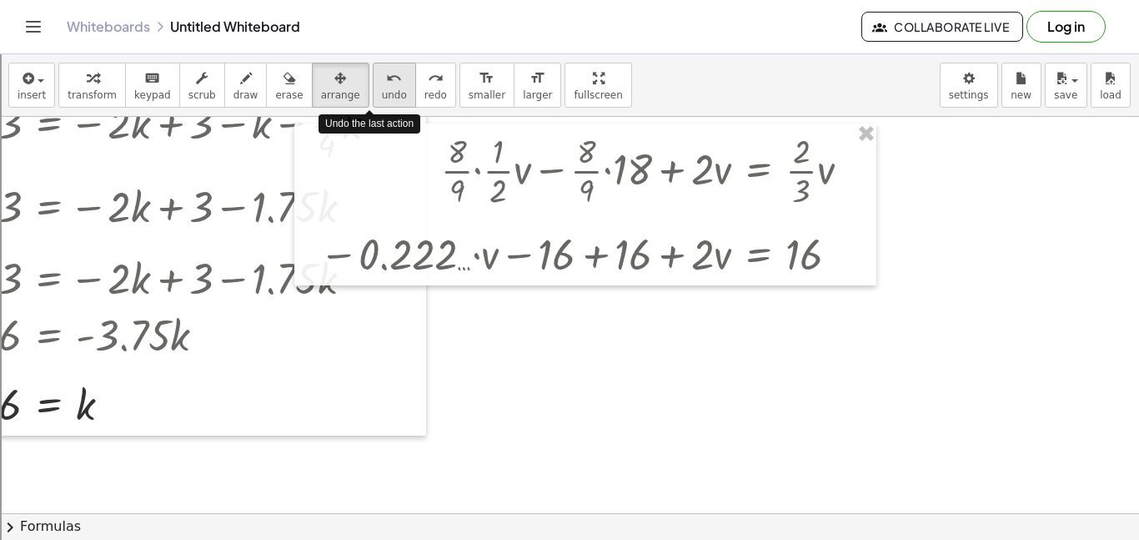
click at [382, 89] on span "undo" at bounding box center [394, 95] width 25 height 12
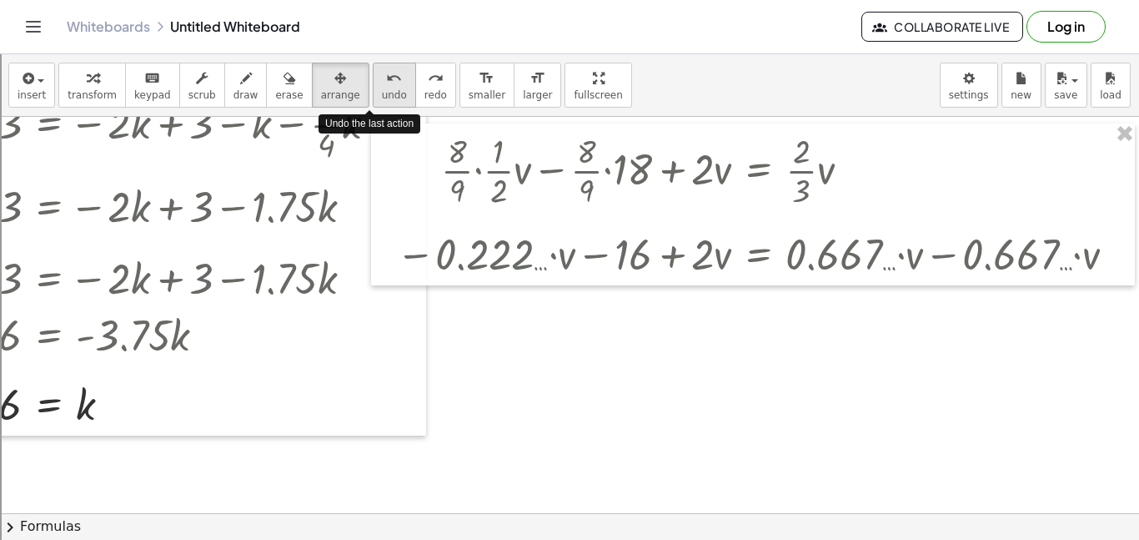
click at [382, 89] on span "undo" at bounding box center [394, 95] width 25 height 12
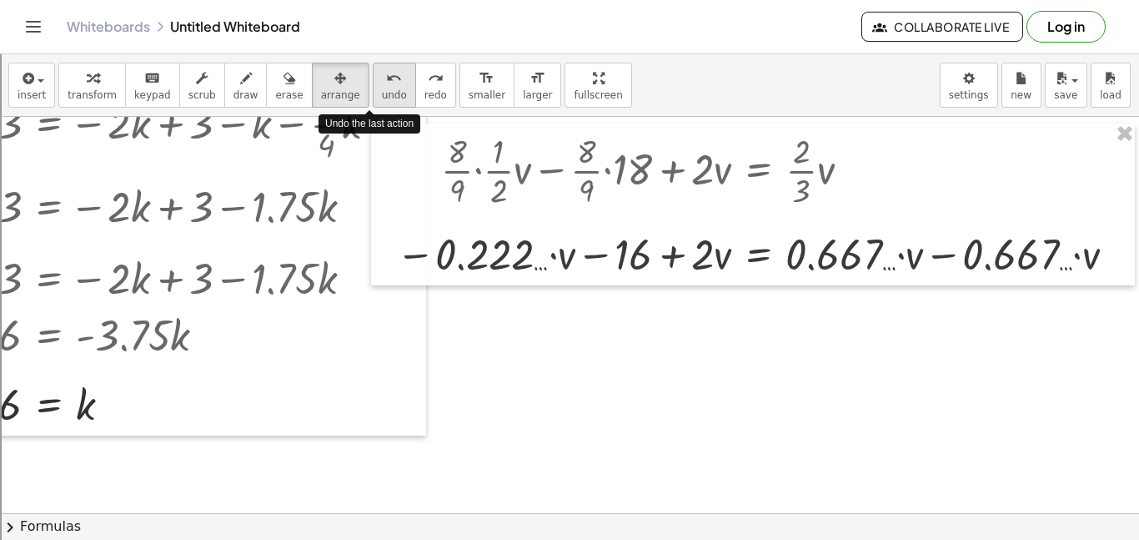
click at [382, 89] on span "undo" at bounding box center [394, 95] width 25 height 12
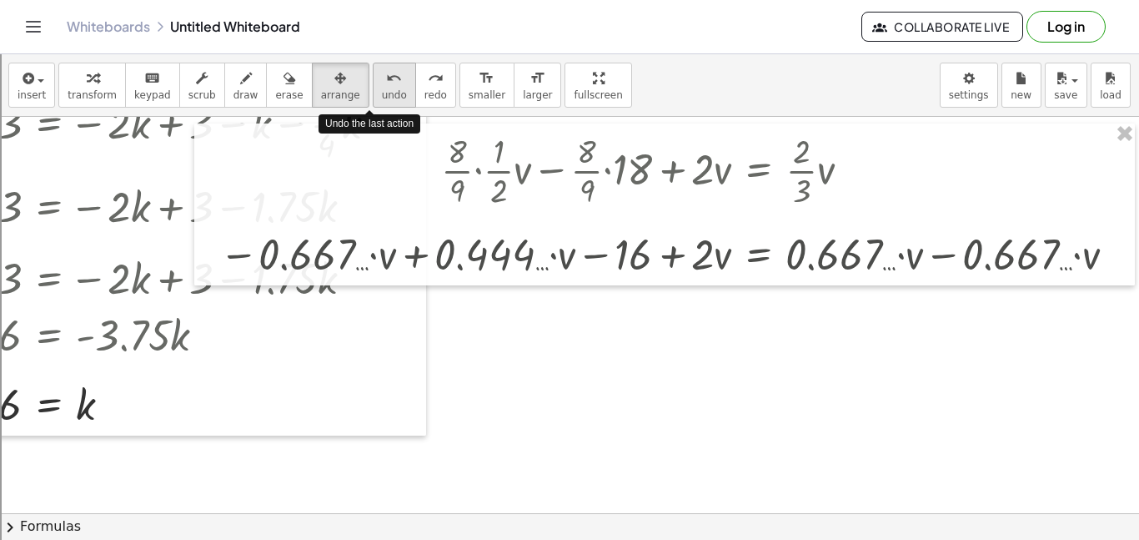
click at [382, 89] on span "undo" at bounding box center [394, 95] width 25 height 12
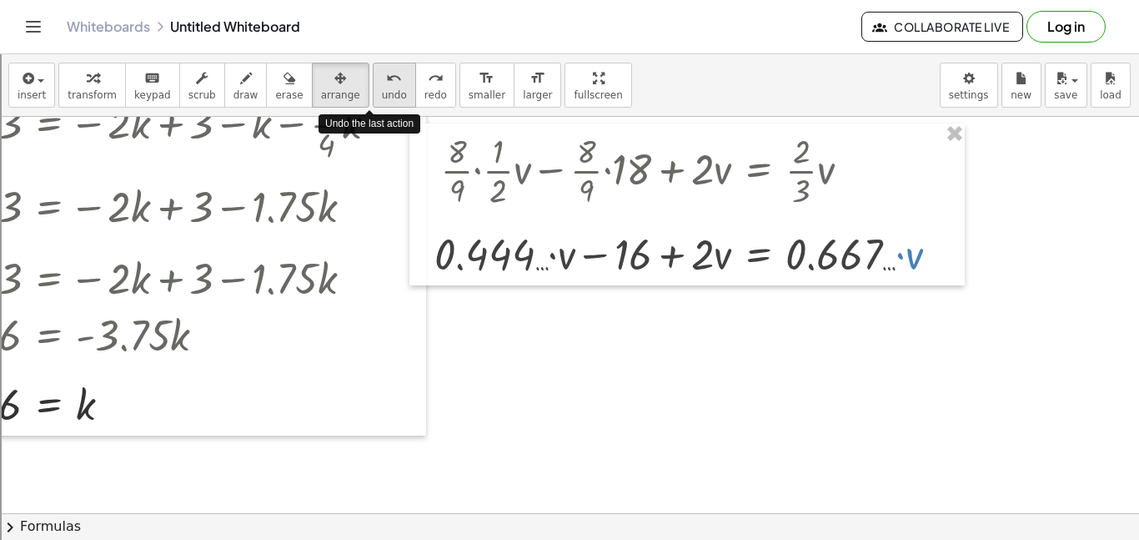
click at [382, 89] on span "undo" at bounding box center [394, 95] width 25 height 12
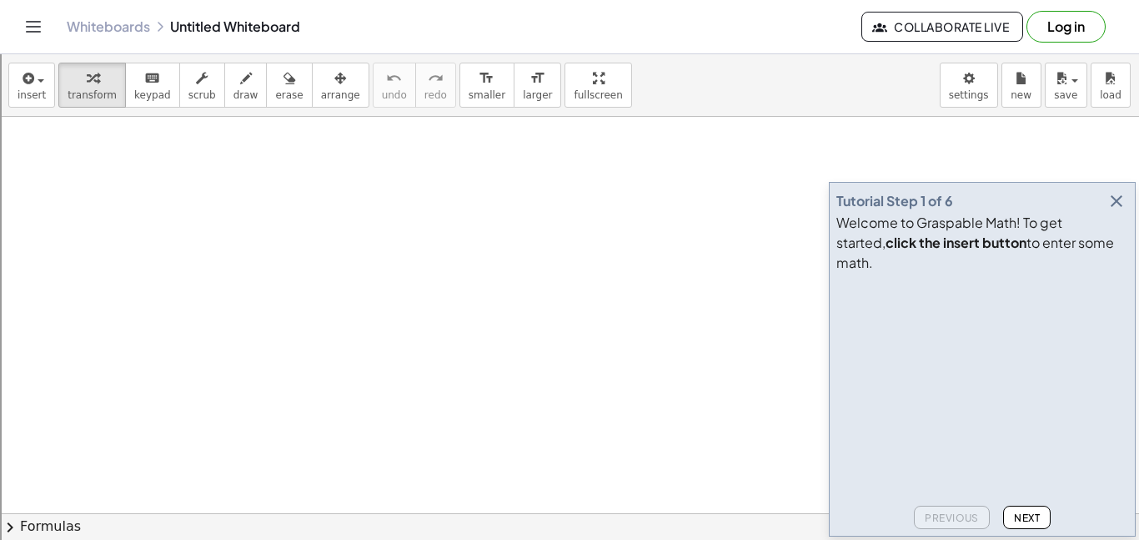
click at [1115, 211] on icon "button" at bounding box center [1117, 201] width 20 height 20
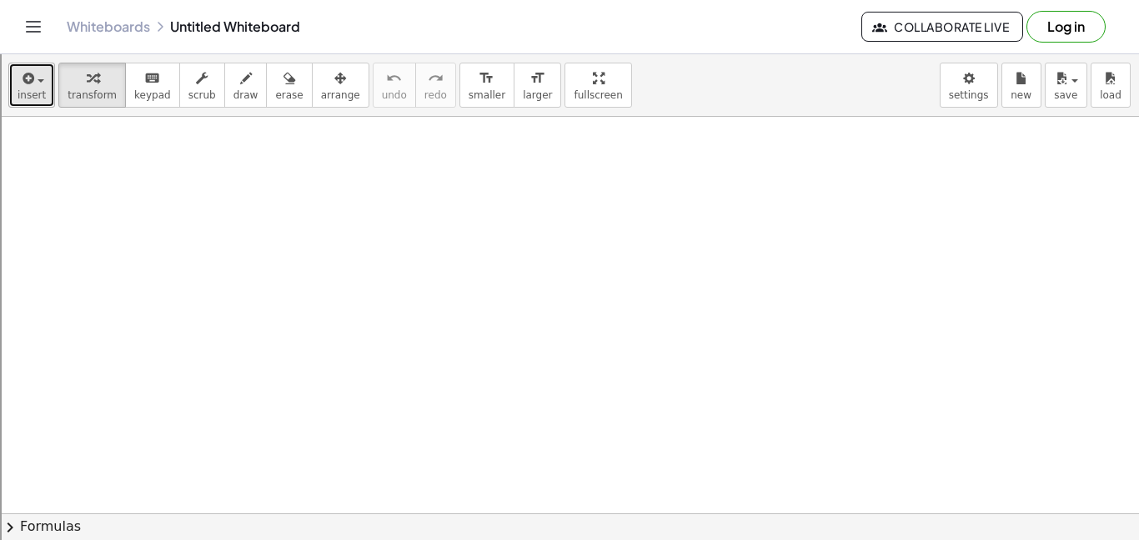
click at [48, 88] on button "insert" at bounding box center [31, 85] width 47 height 45
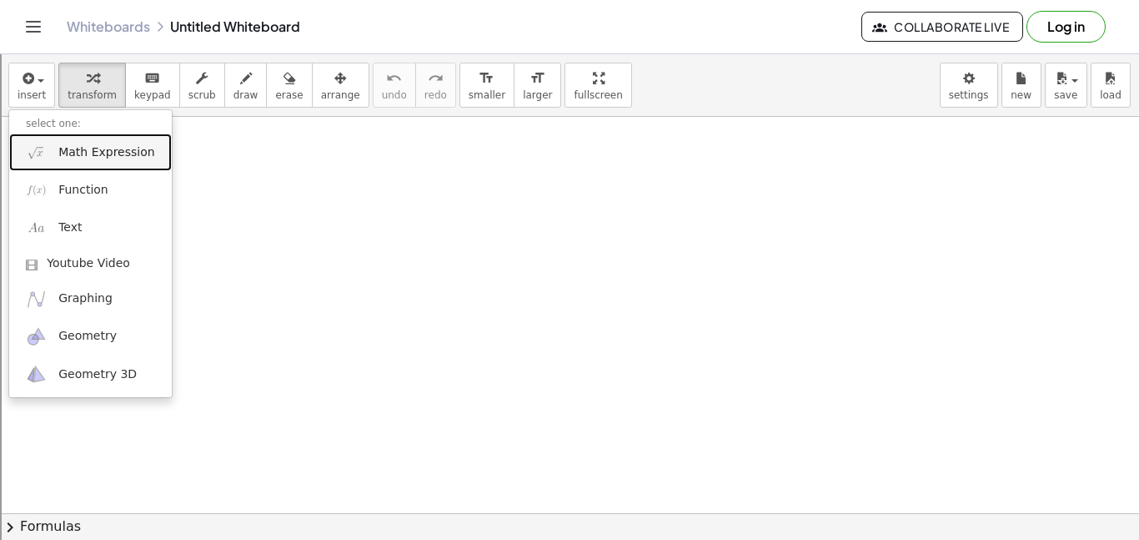
click at [113, 145] on span "Math Expression" at bounding box center [106, 152] width 96 height 17
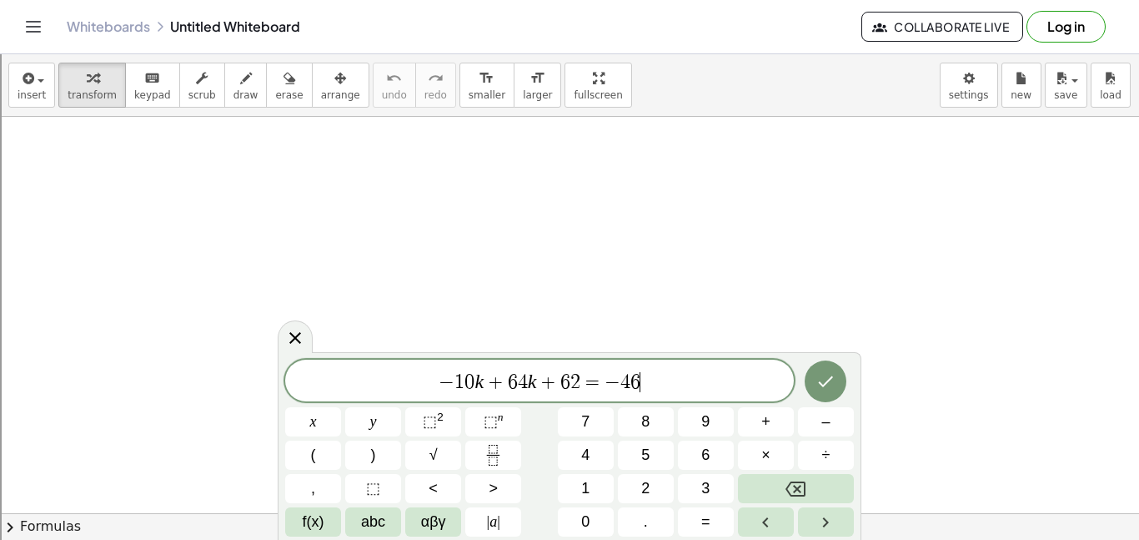
scroll to position [1, 0]
click at [341, 407] on div at bounding box center [313, 421] width 56 height 29
click at [821, 376] on icon "Done" at bounding box center [826, 381] width 20 height 20
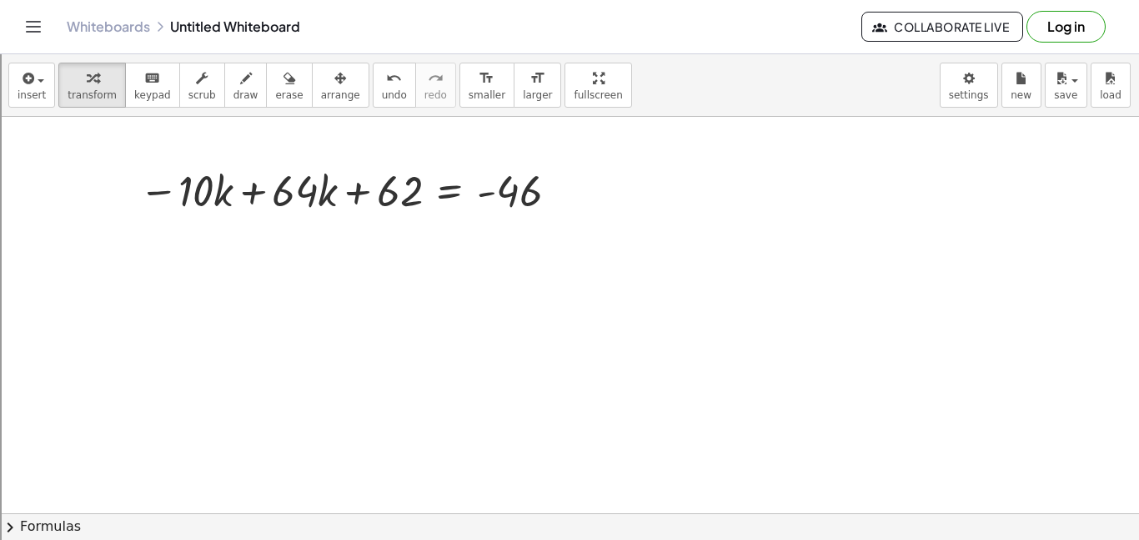
scroll to position [0, 0]
click at [250, 193] on div at bounding box center [352, 189] width 442 height 57
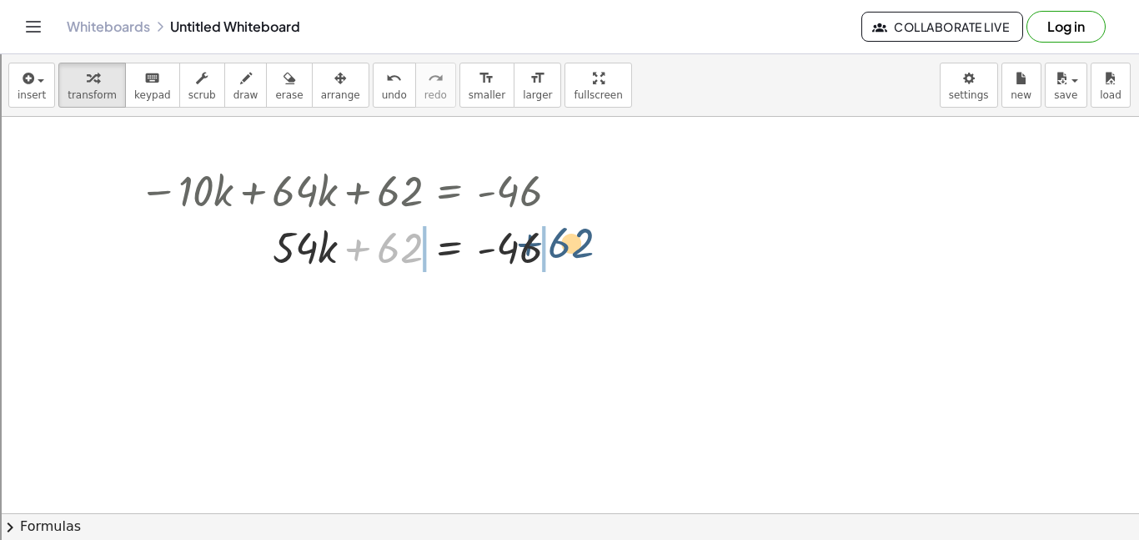
drag, startPoint x: 393, startPoint y: 251, endPoint x: 568, endPoint y: 247, distance: 175.2
click at [568, 247] on div at bounding box center [355, 246] width 449 height 57
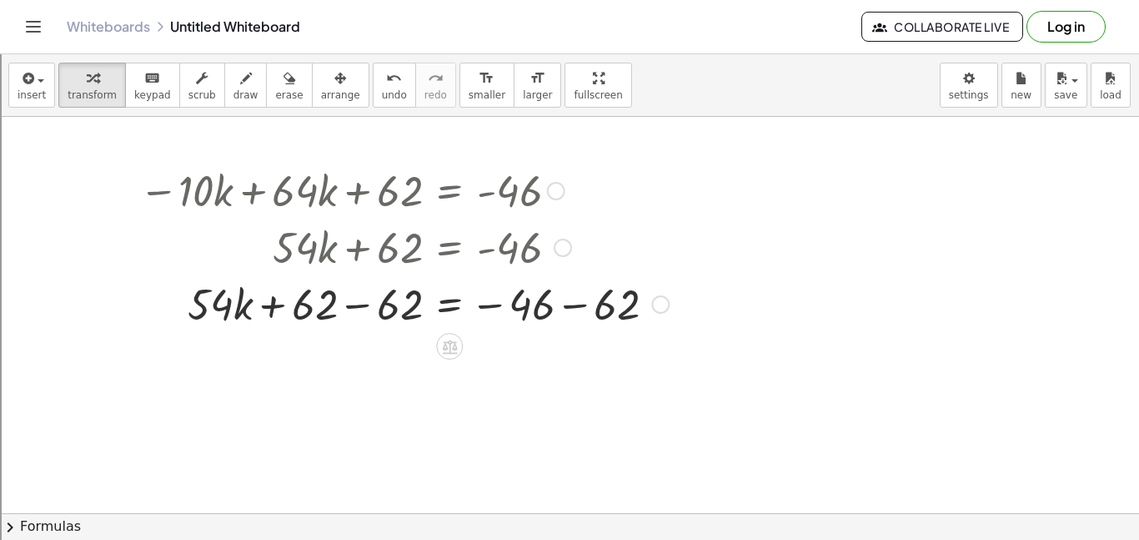
click at [568, 303] on div at bounding box center [404, 302] width 546 height 57
click at [354, 304] on div at bounding box center [362, 302] width 463 height 57
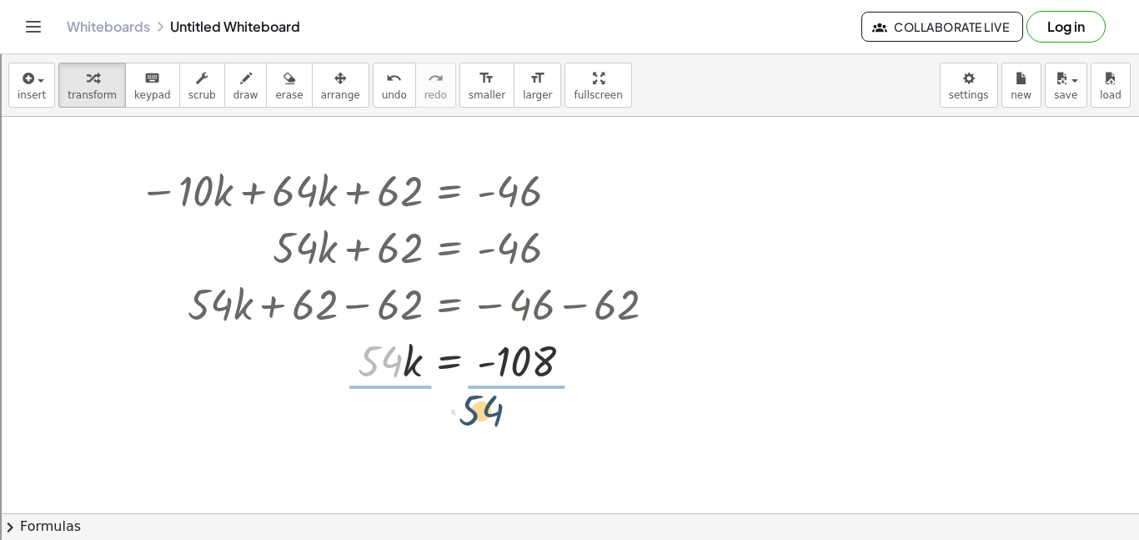
drag, startPoint x: 375, startPoint y: 369, endPoint x: 501, endPoint y: 424, distance: 137.1
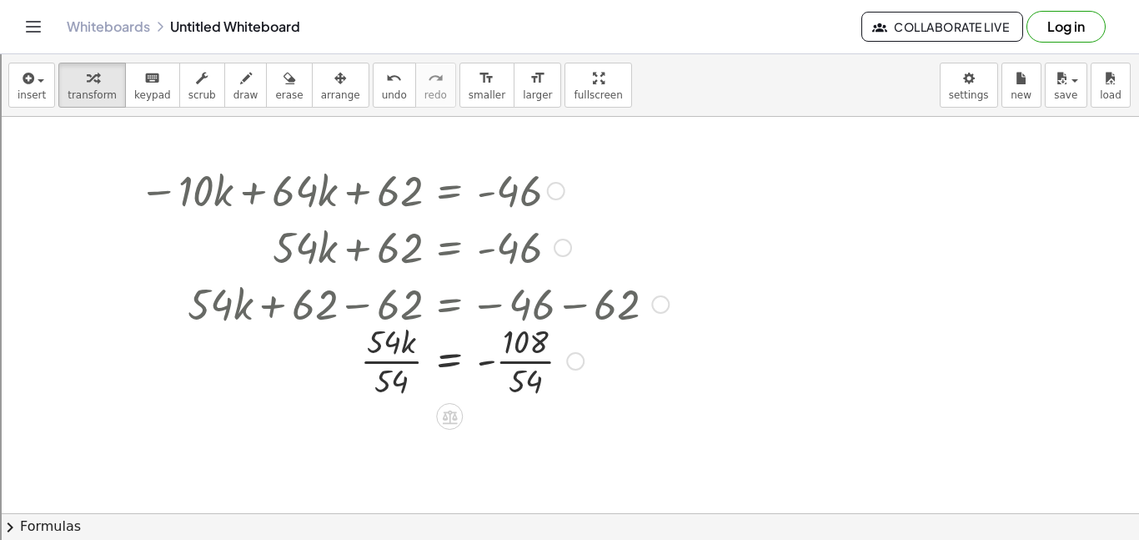
click at [0, 0] on div at bounding box center [0, 0] width 0 height 0
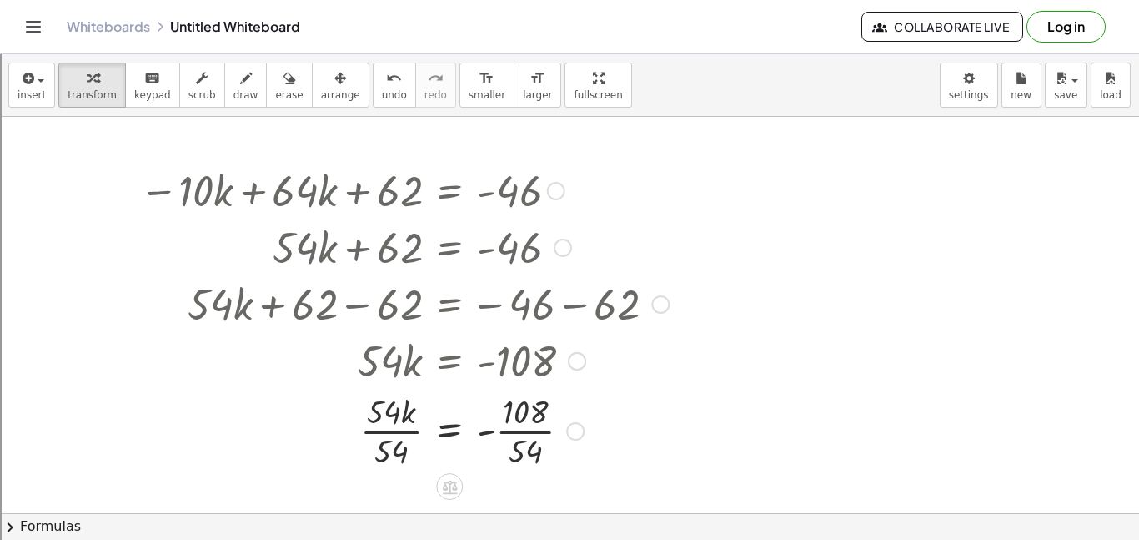
click at [519, 434] on div at bounding box center [404, 429] width 546 height 83
click at [404, 432] on div at bounding box center [404, 429] width 546 height 83
